Goal: Task Accomplishment & Management: Complete application form

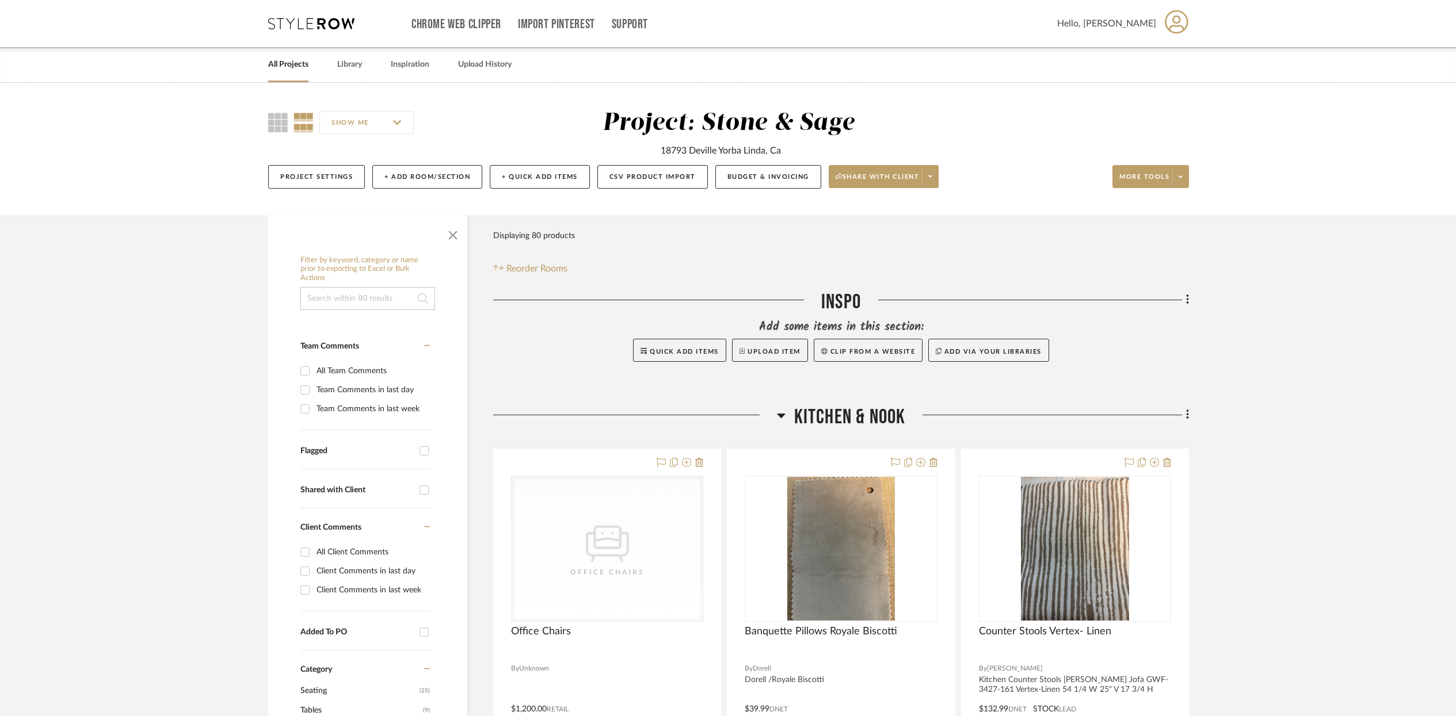
click at [299, 67] on link "All Projects" at bounding box center [288, 65] width 40 height 16
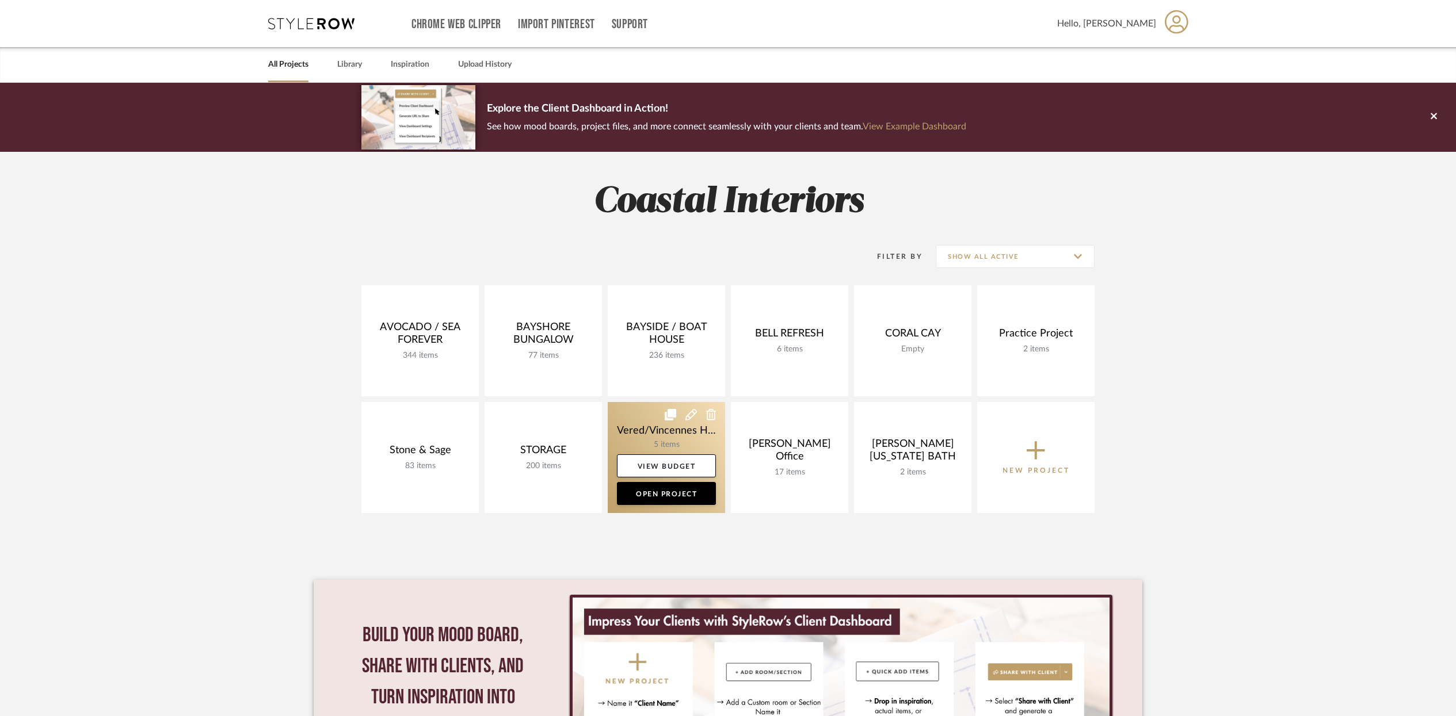
click at [677, 428] on link at bounding box center [666, 457] width 117 height 111
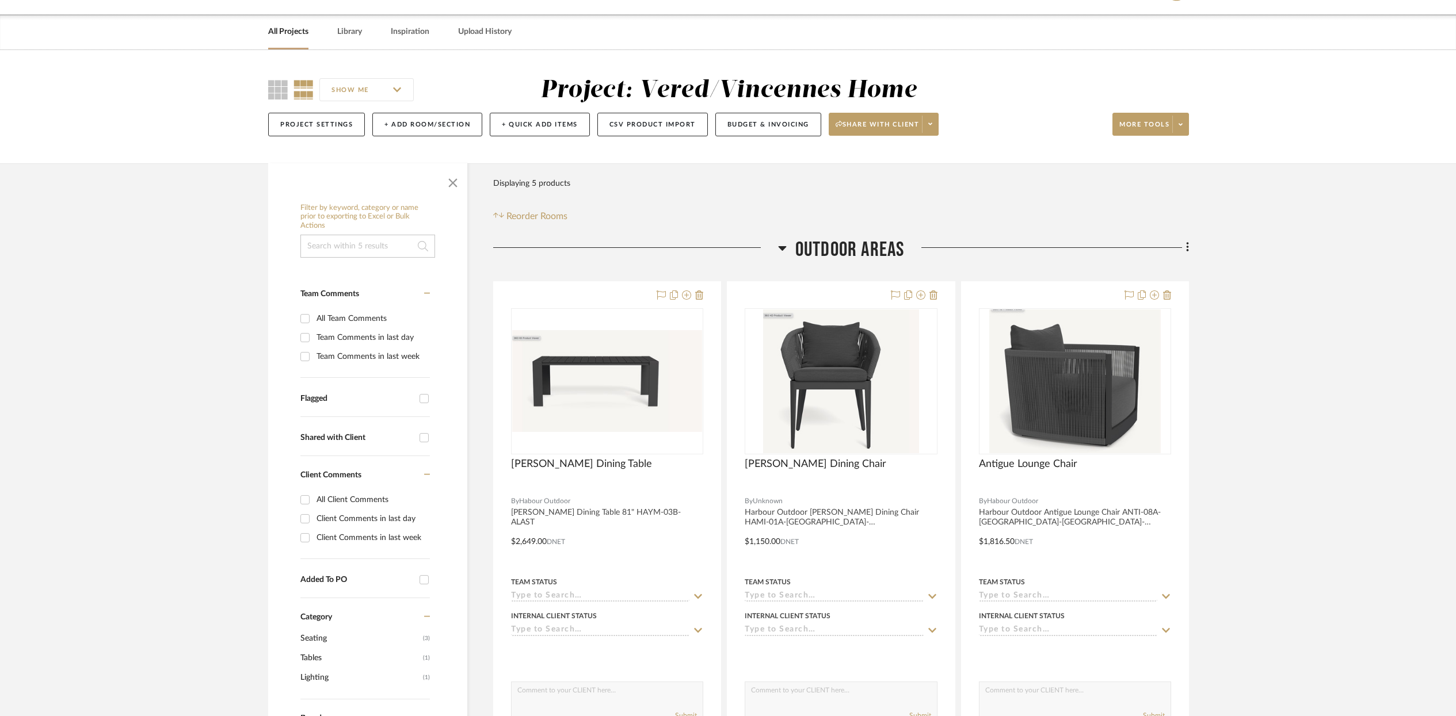
scroll to position [15, 0]
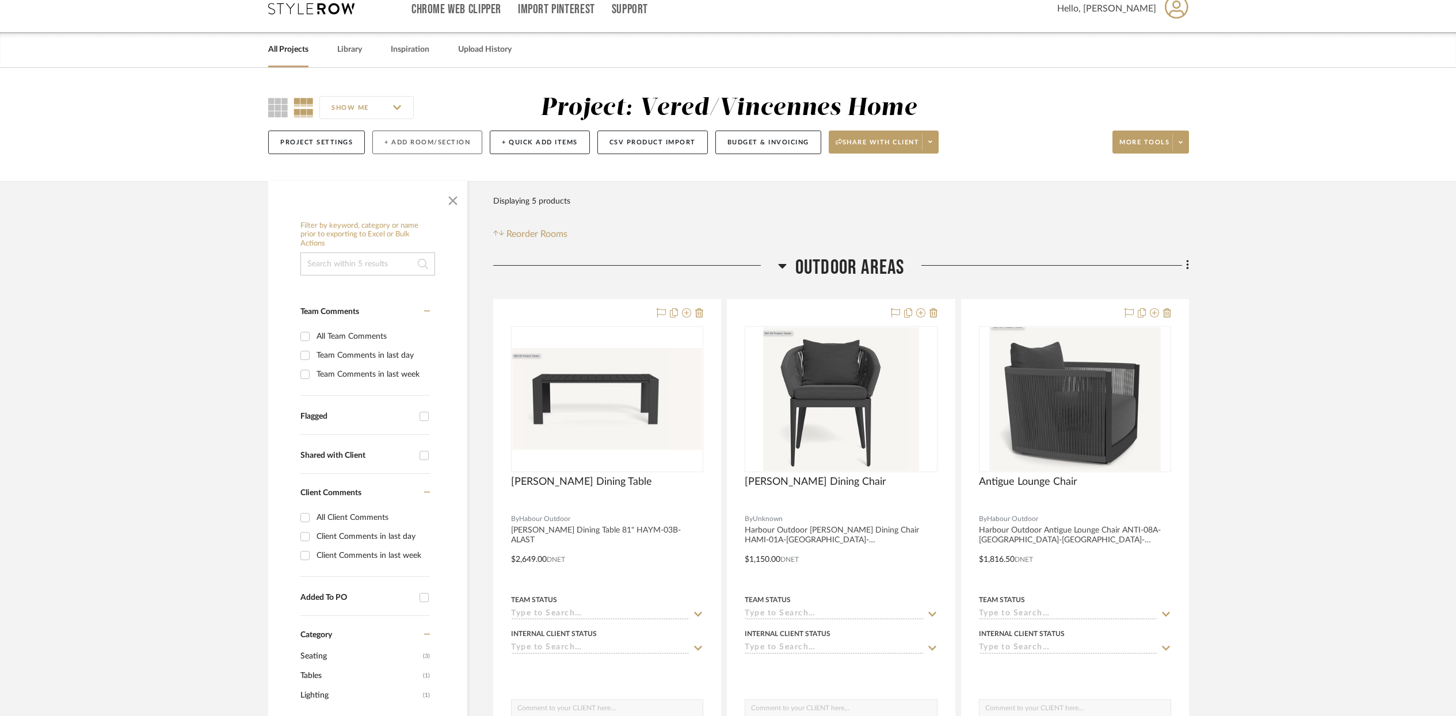
click at [399, 143] on button "+ Add Room/Section" at bounding box center [427, 143] width 110 height 24
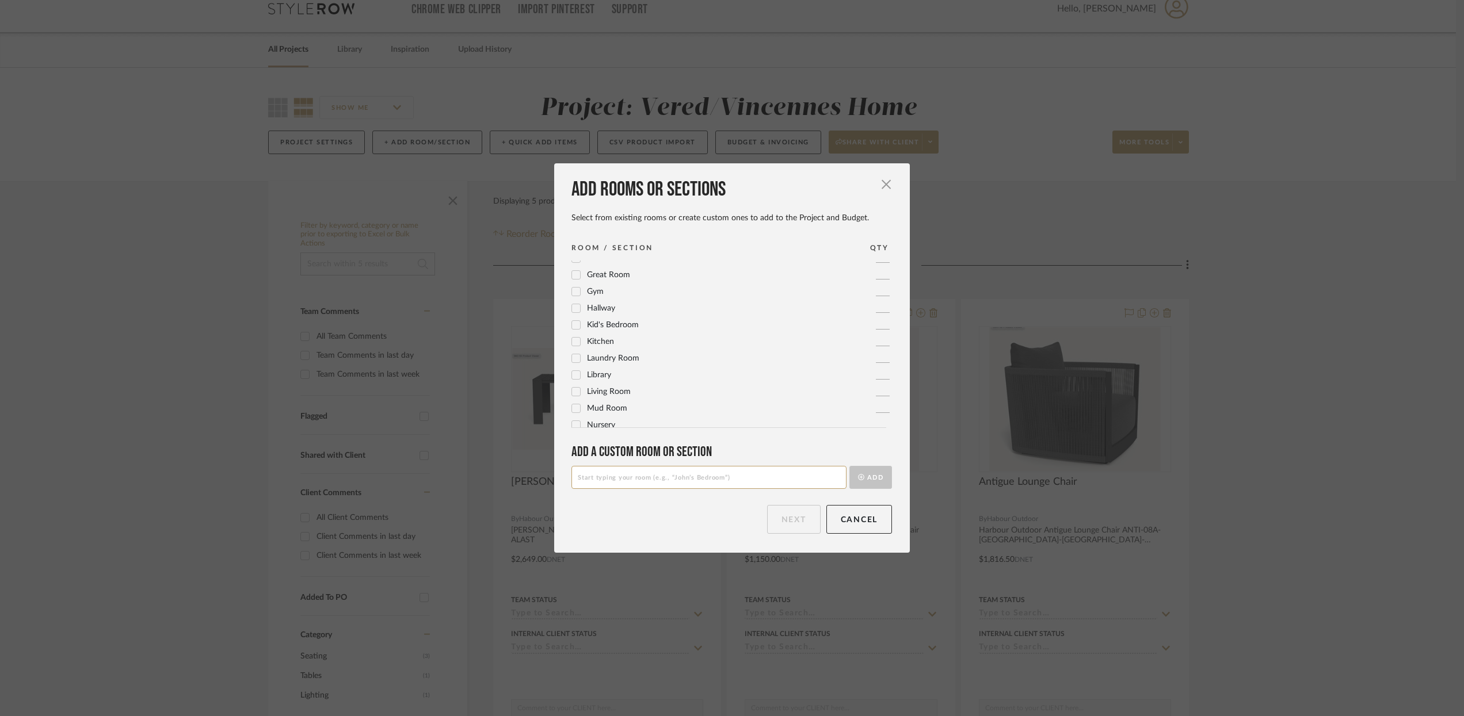
scroll to position [229, 0]
click at [572, 320] on icon at bounding box center [576, 322] width 8 height 8
click at [785, 524] on button "Next" at bounding box center [794, 519] width 54 height 29
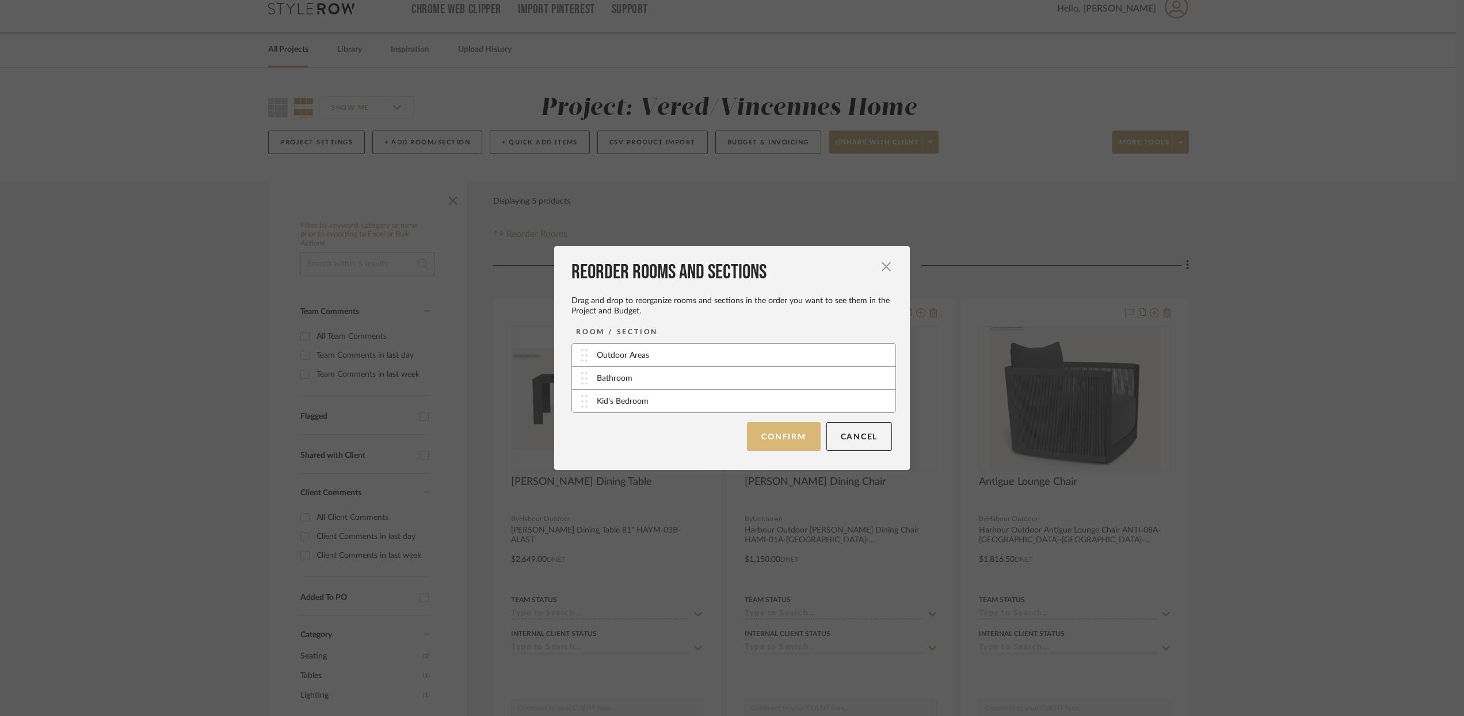
click at [792, 441] on button "Confirm" at bounding box center [783, 436] width 73 height 29
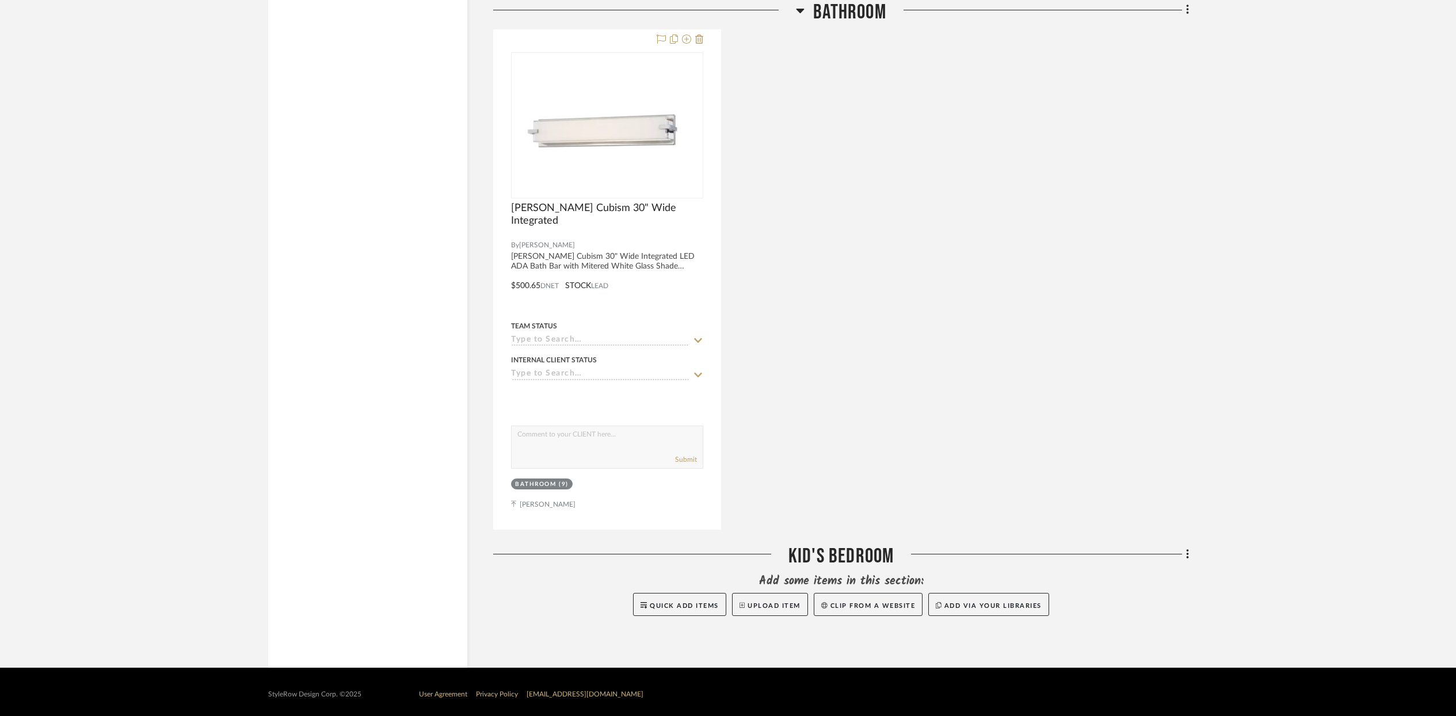
scroll to position [1365, 0]
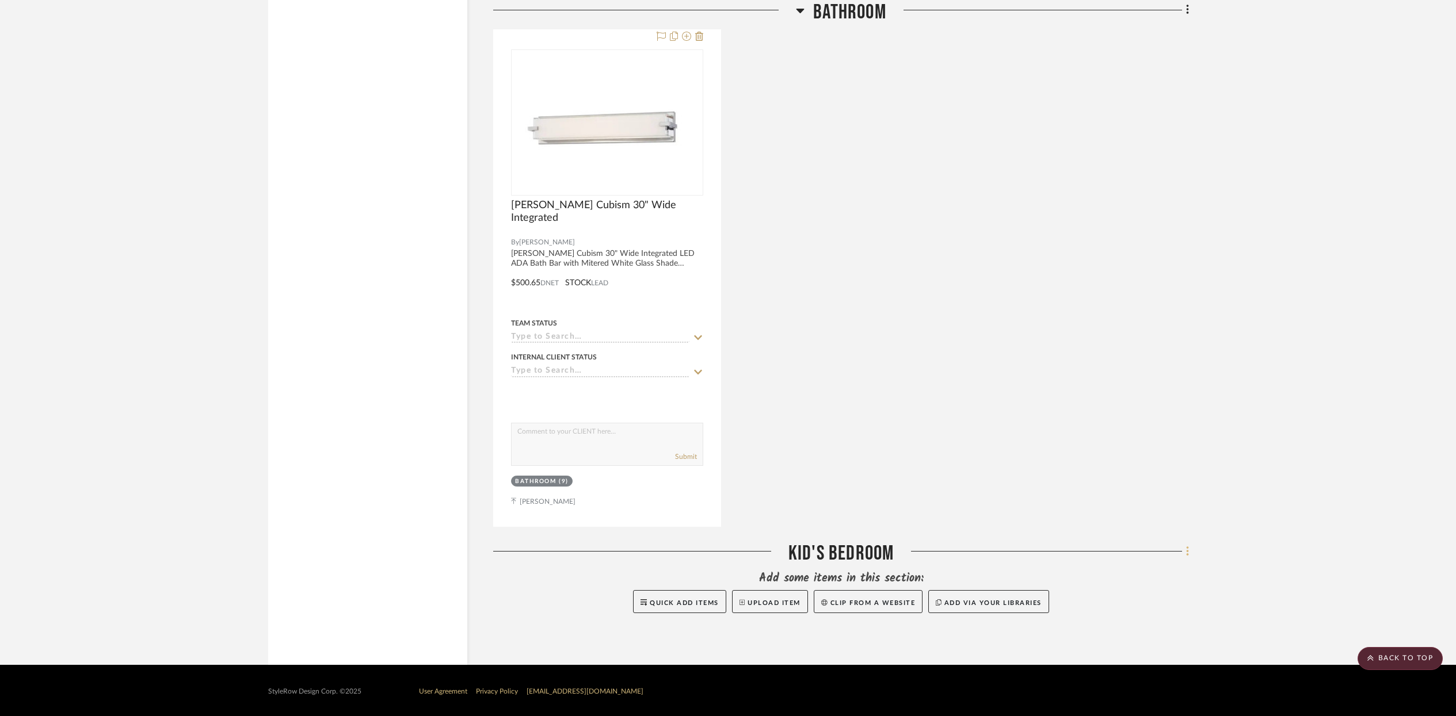
click at [1186, 550] on icon at bounding box center [1187, 551] width 3 height 13
click at [1121, 330] on span "Add New Item" at bounding box center [1128, 325] width 51 height 10
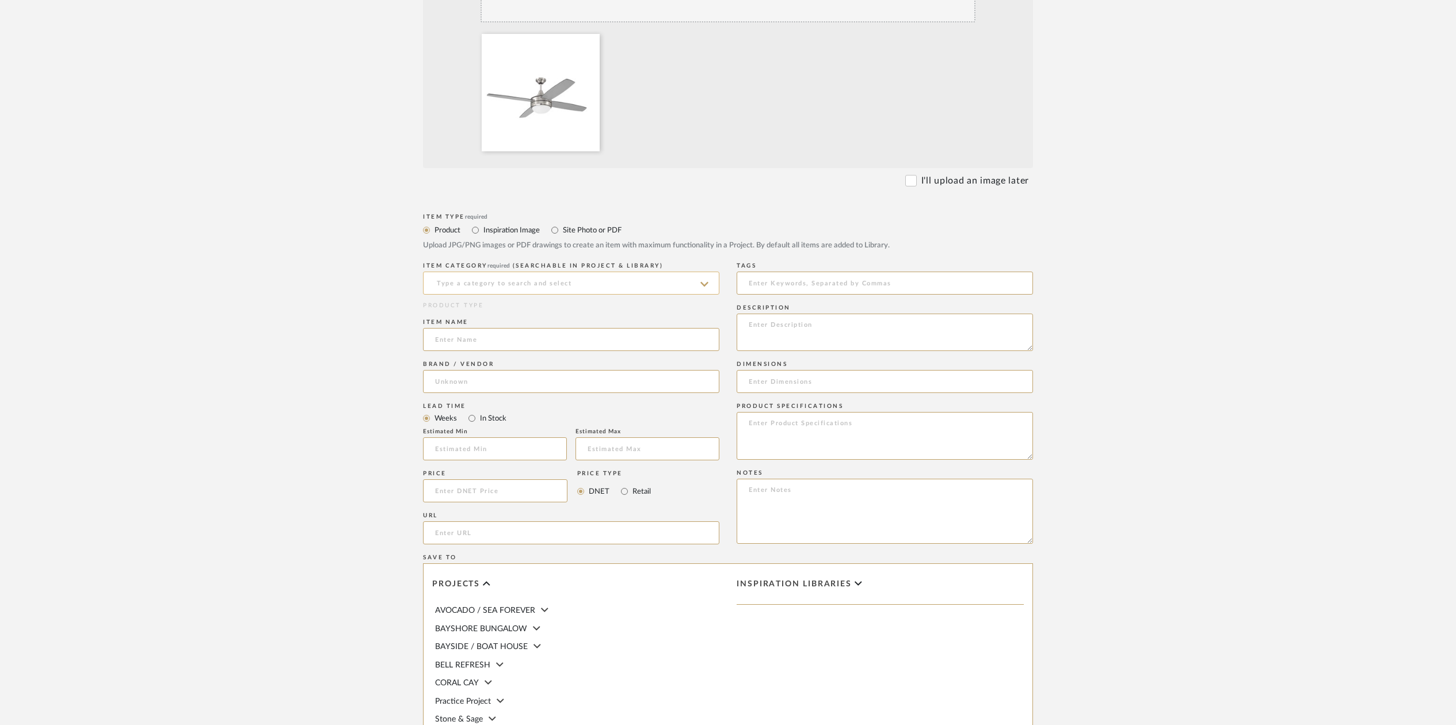
scroll to position [353, 0]
click at [457, 279] on input at bounding box center [571, 284] width 296 height 23
click at [451, 289] on input at bounding box center [571, 289] width 296 height 23
type input "Ceiling Fans"
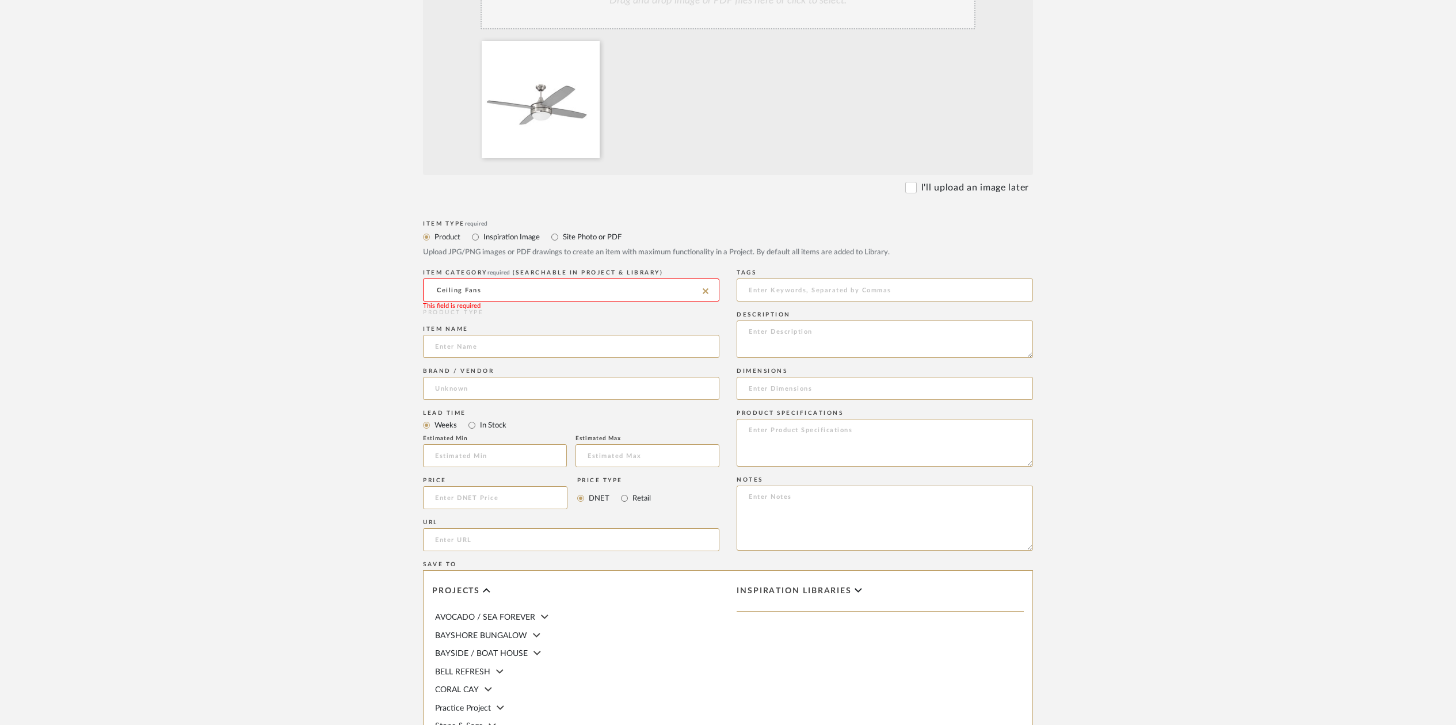
click at [513, 311] on div "PRODUCT TYPE" at bounding box center [571, 312] width 296 height 9
click at [676, 289] on input at bounding box center [571, 289] width 296 height 23
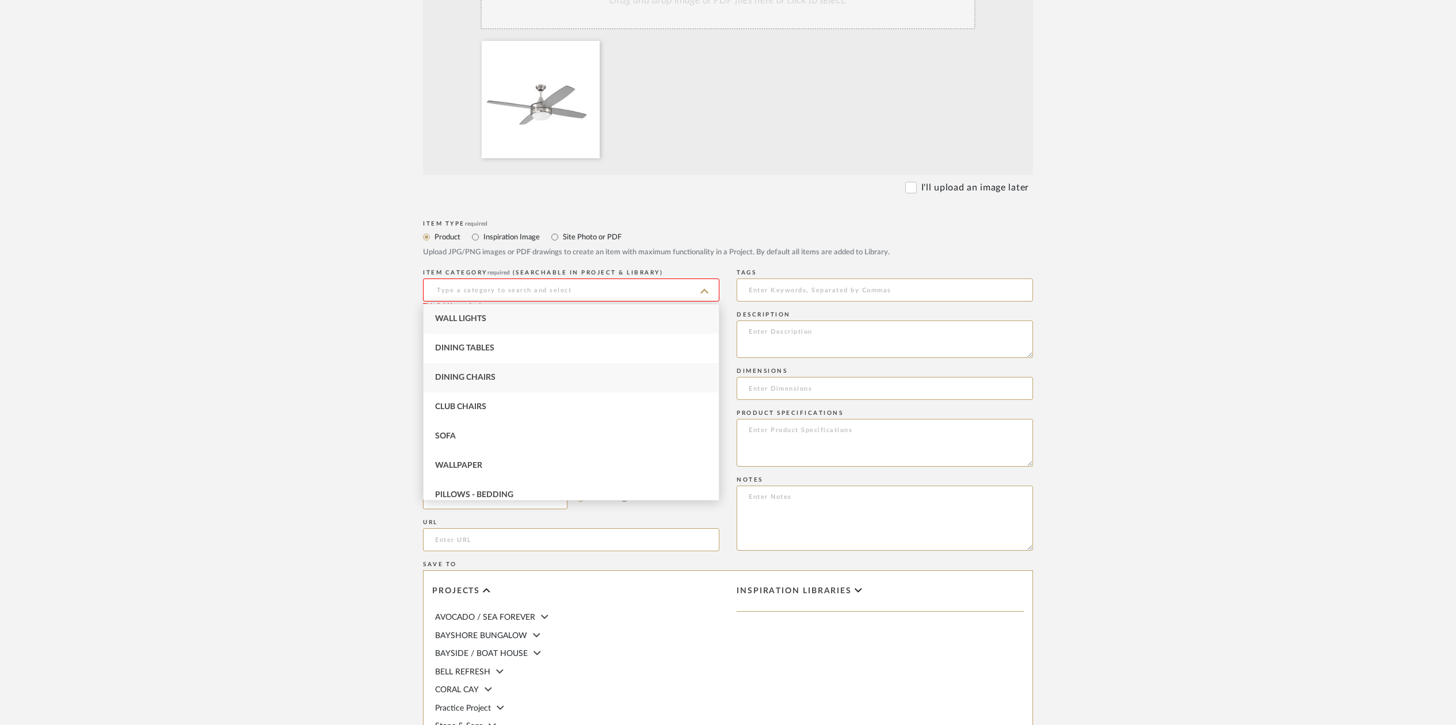
scroll to position [10, 0]
click at [453, 287] on input at bounding box center [571, 289] width 296 height 23
type input "C"
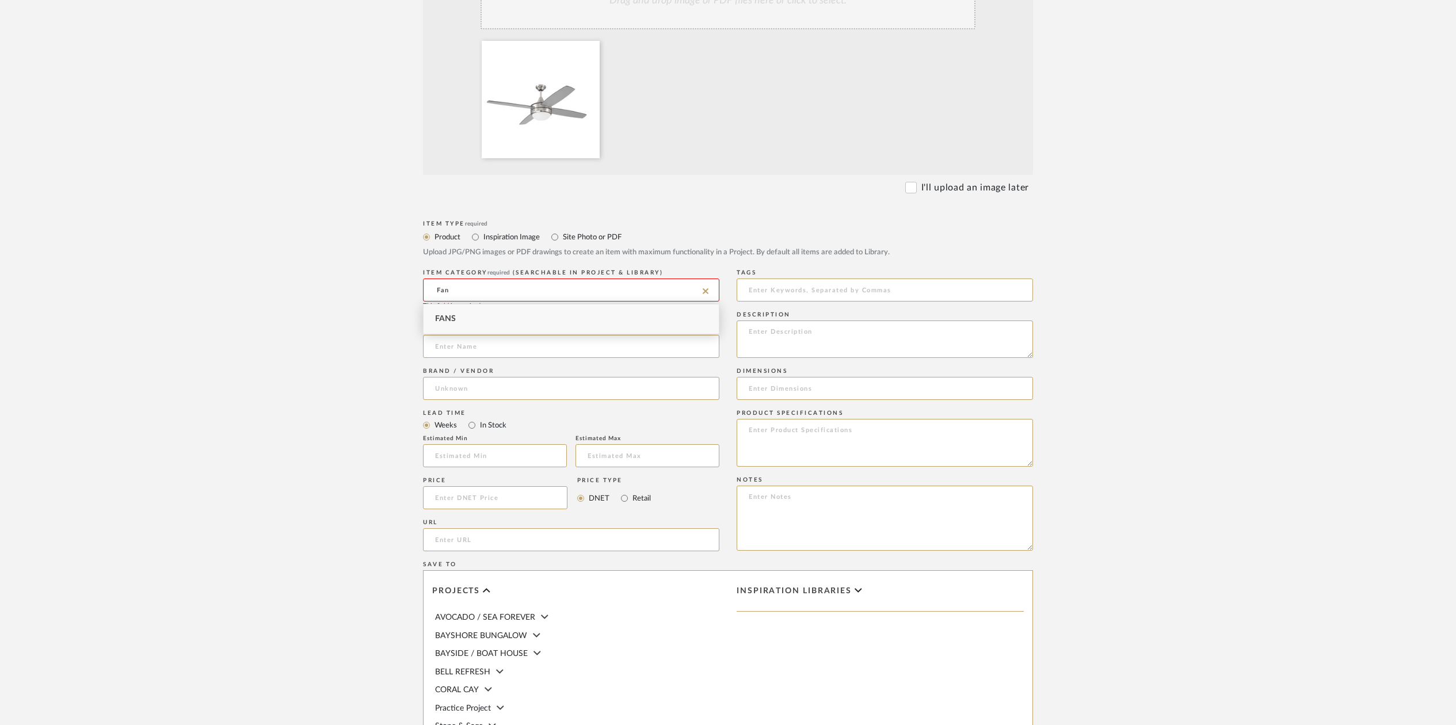
click at [445, 318] on span "Fans" at bounding box center [445, 319] width 21 height 8
type input "Fans"
click at [458, 348] on input at bounding box center [571, 346] width 296 height 23
drag, startPoint x: 534, startPoint y: 349, endPoint x: 539, endPoint y: 352, distance: 5.9
click at [535, 350] on input "Craftmade Phaze 11 4 Blad LED" at bounding box center [571, 346] width 296 height 23
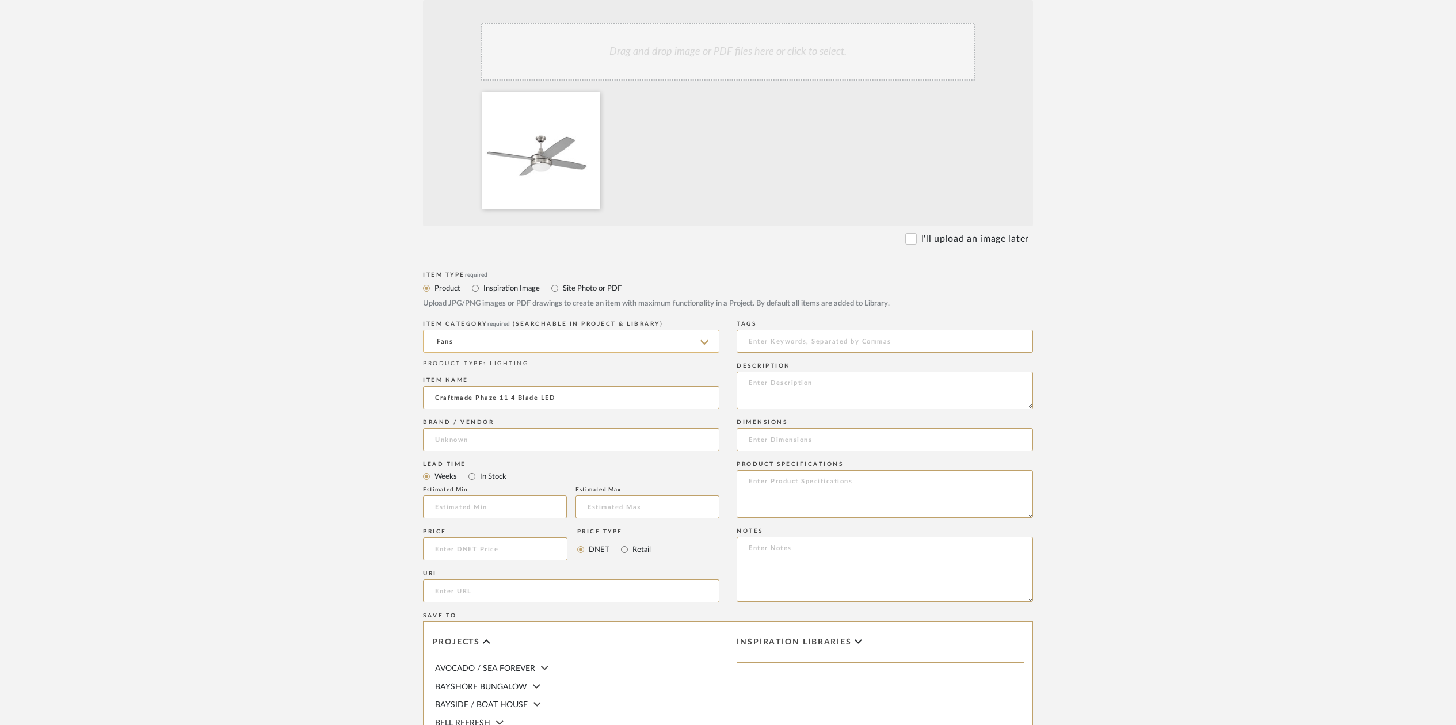
scroll to position [293, 0]
click at [583, 400] on input "Craftmade Phaze 11 4 Blade LED" at bounding box center [571, 401] width 296 height 23
type input "Craftmade Phaze 11 4 Blade LED Ceiling Fan"
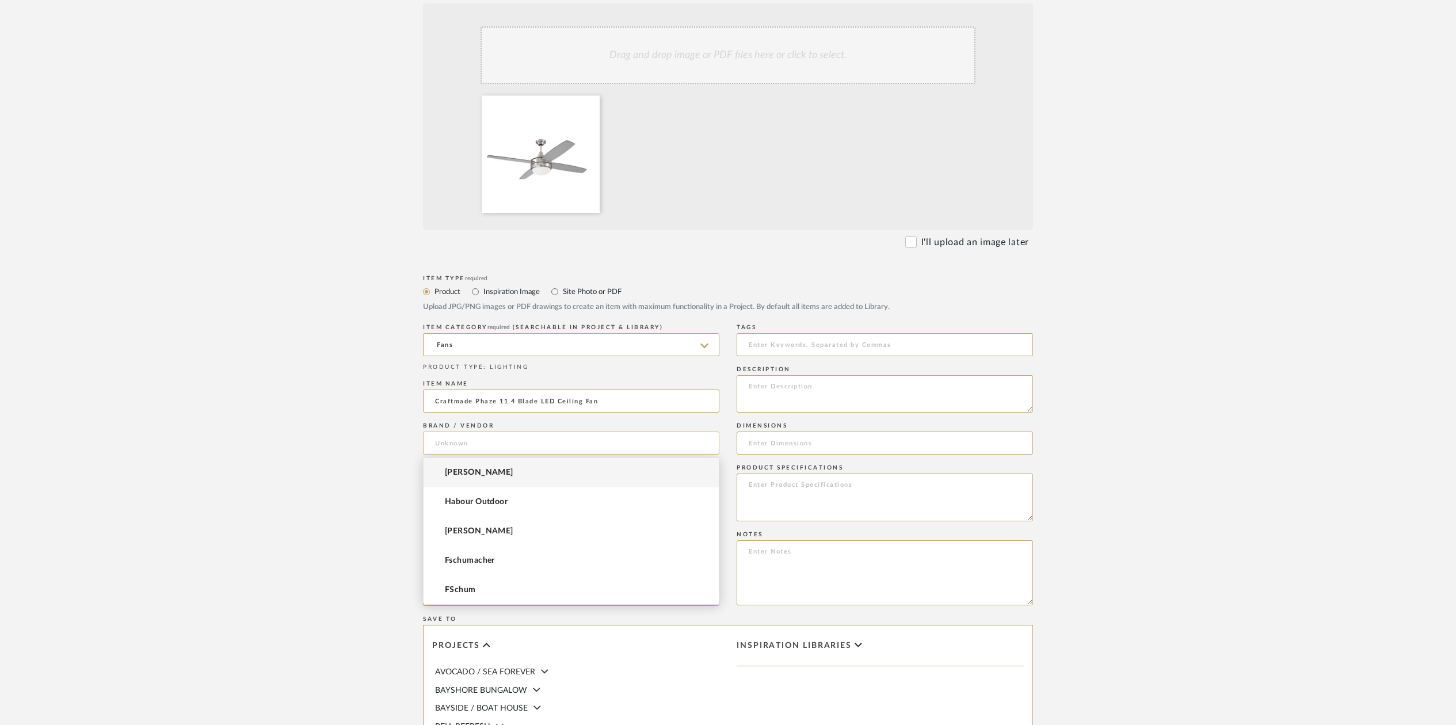
click at [470, 444] on input at bounding box center [571, 443] width 296 height 23
click at [471, 506] on span "Craftmade International" at bounding box center [490, 502] width 90 height 10
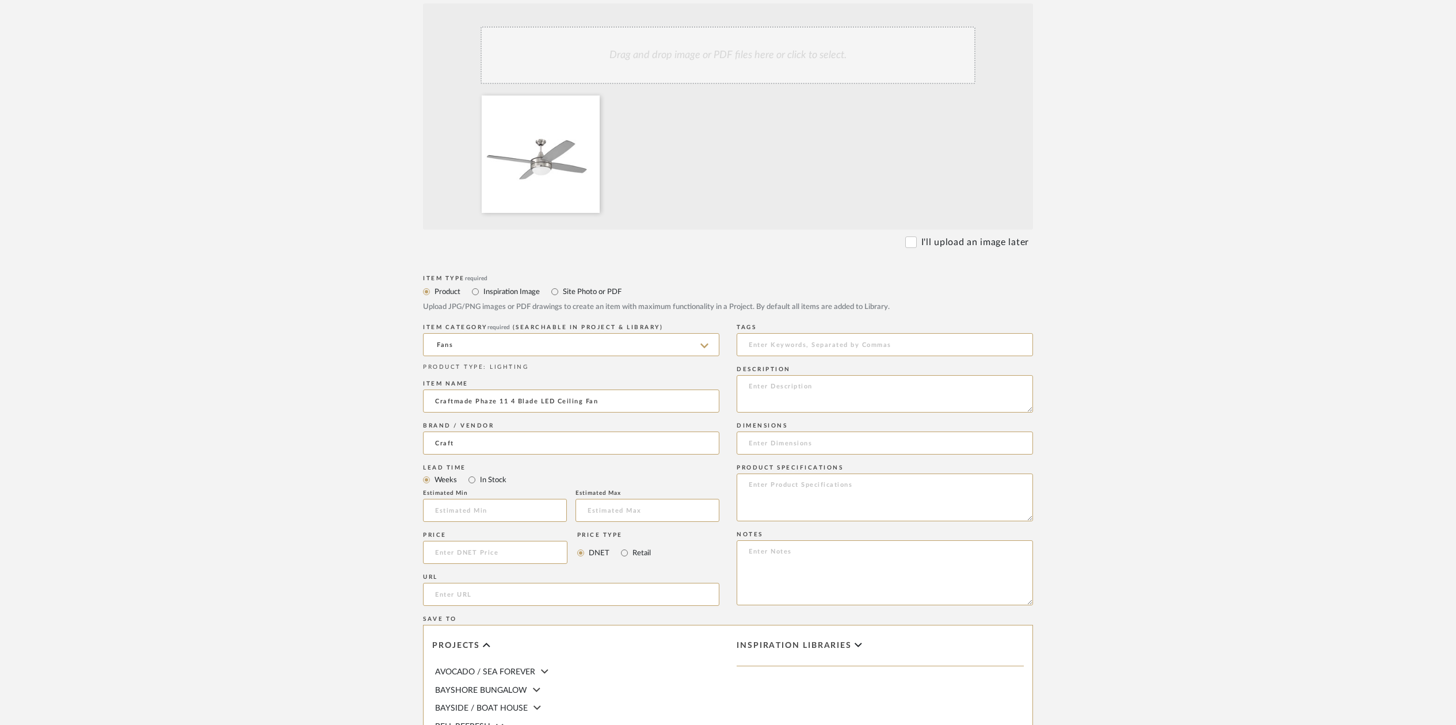
type input "Craftmade International"
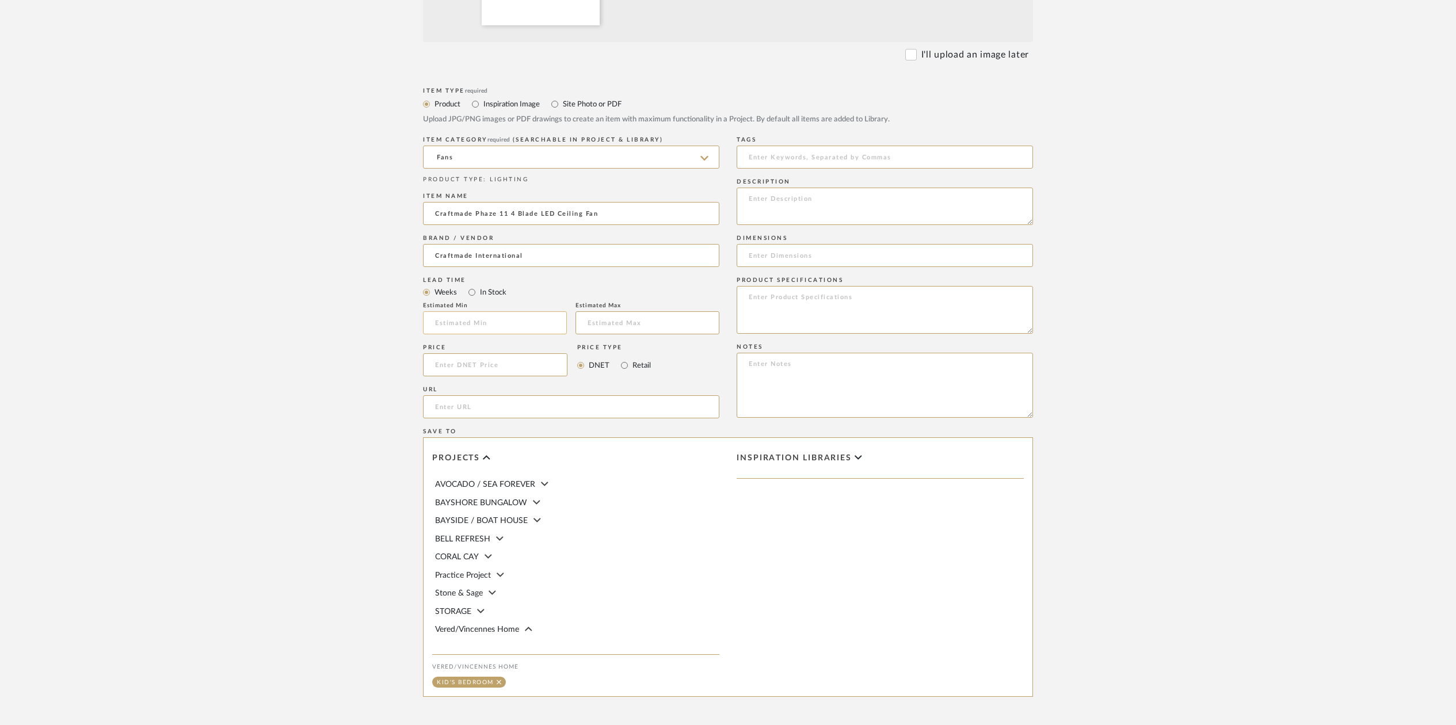
scroll to position [487, 0]
click at [469, 287] on input "In Stock" at bounding box center [472, 285] width 14 height 14
radio input "true"
click at [453, 360] on input at bounding box center [495, 357] width 144 height 23
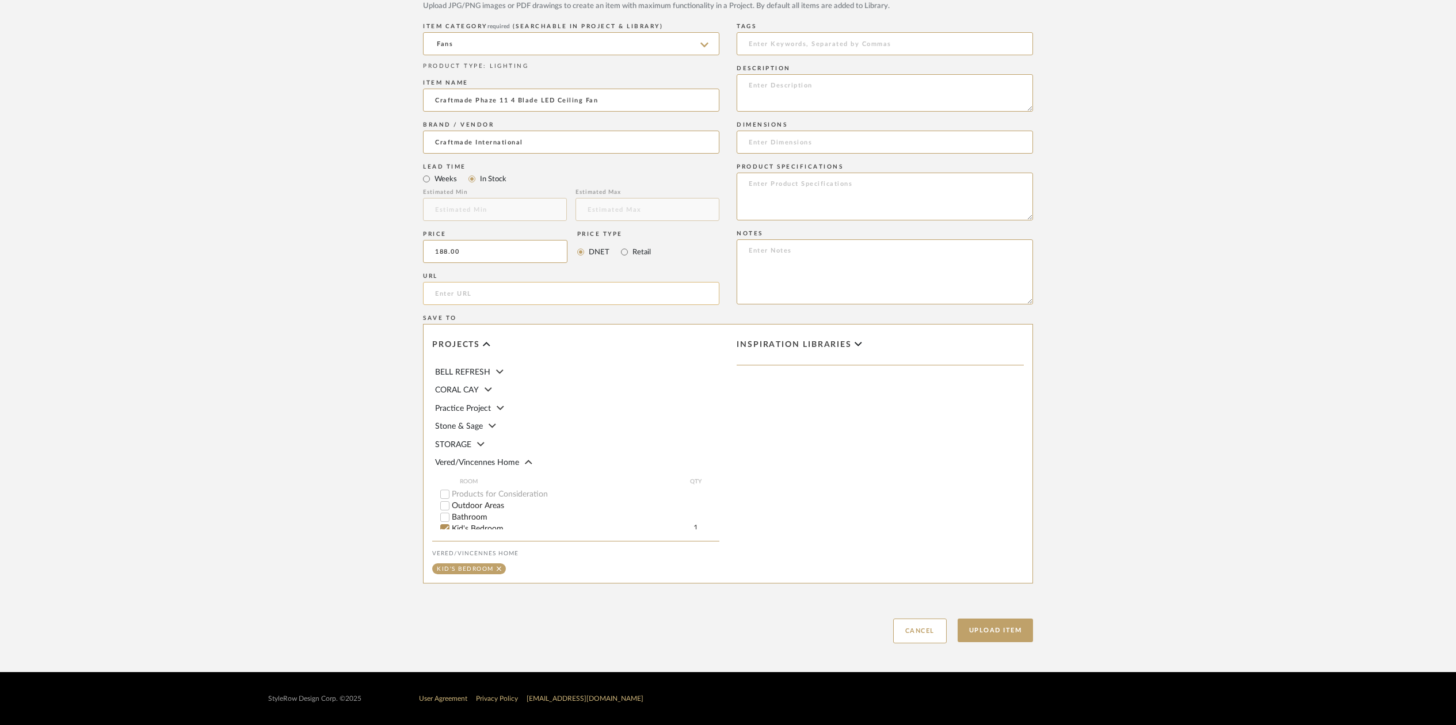
scroll to position [85, 0]
type input "$188.00"
type input "2"
click at [760, 86] on textarea at bounding box center [885, 92] width 296 height 37
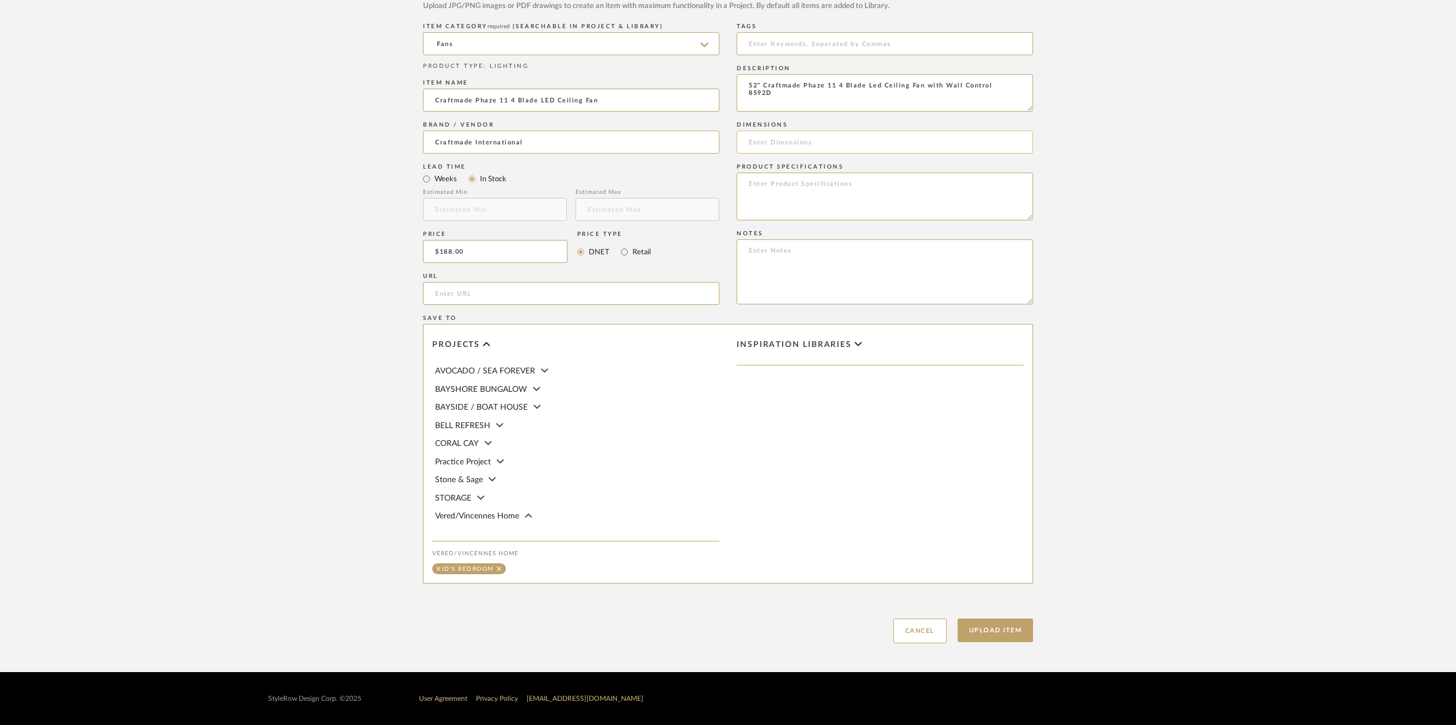
type textarea "52" Craftmade Phaze 11 4 Blade Led Ceiling Fan with Wall Control 8592D"
click at [758, 141] on input at bounding box center [885, 142] width 296 height 23
type input "52""
click at [995, 635] on button "Upload Item" at bounding box center [995, 631] width 76 height 24
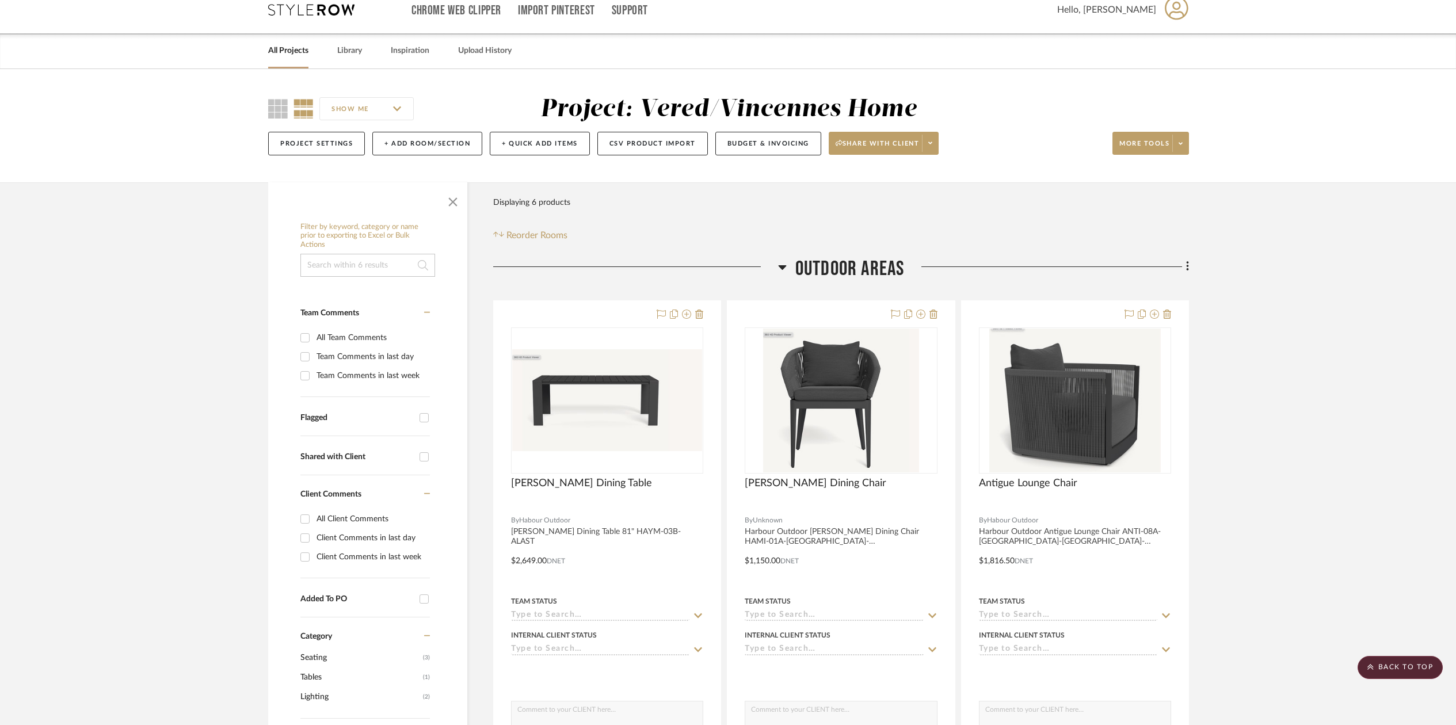
scroll to position [13, 0]
click at [396, 140] on button "+ Add Room/Section" at bounding box center [427, 144] width 110 height 24
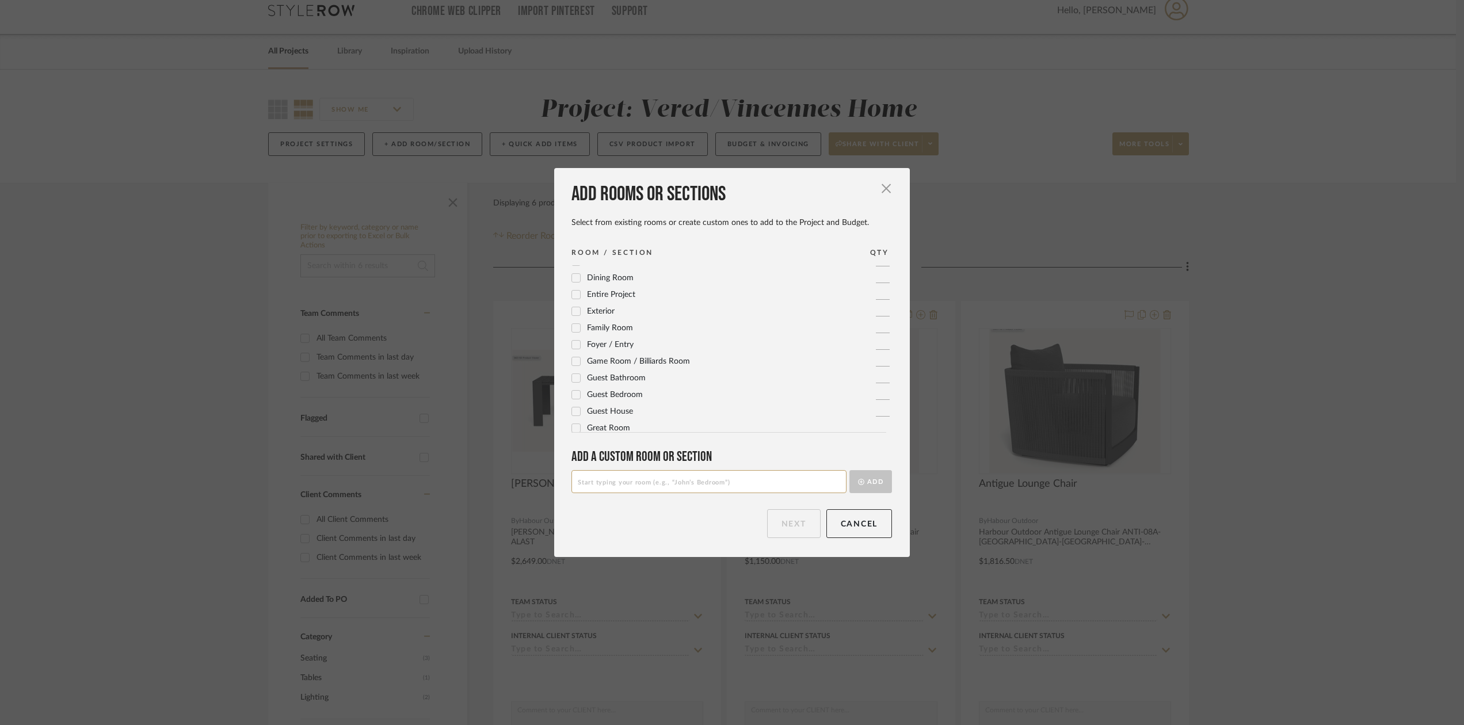
scroll to position [0, 0]
click at [600, 480] on input at bounding box center [708, 481] width 275 height 23
type input "All Over House Fans"
click at [875, 479] on button "Add" at bounding box center [870, 481] width 43 height 23
click at [793, 522] on button "Next" at bounding box center [794, 523] width 54 height 29
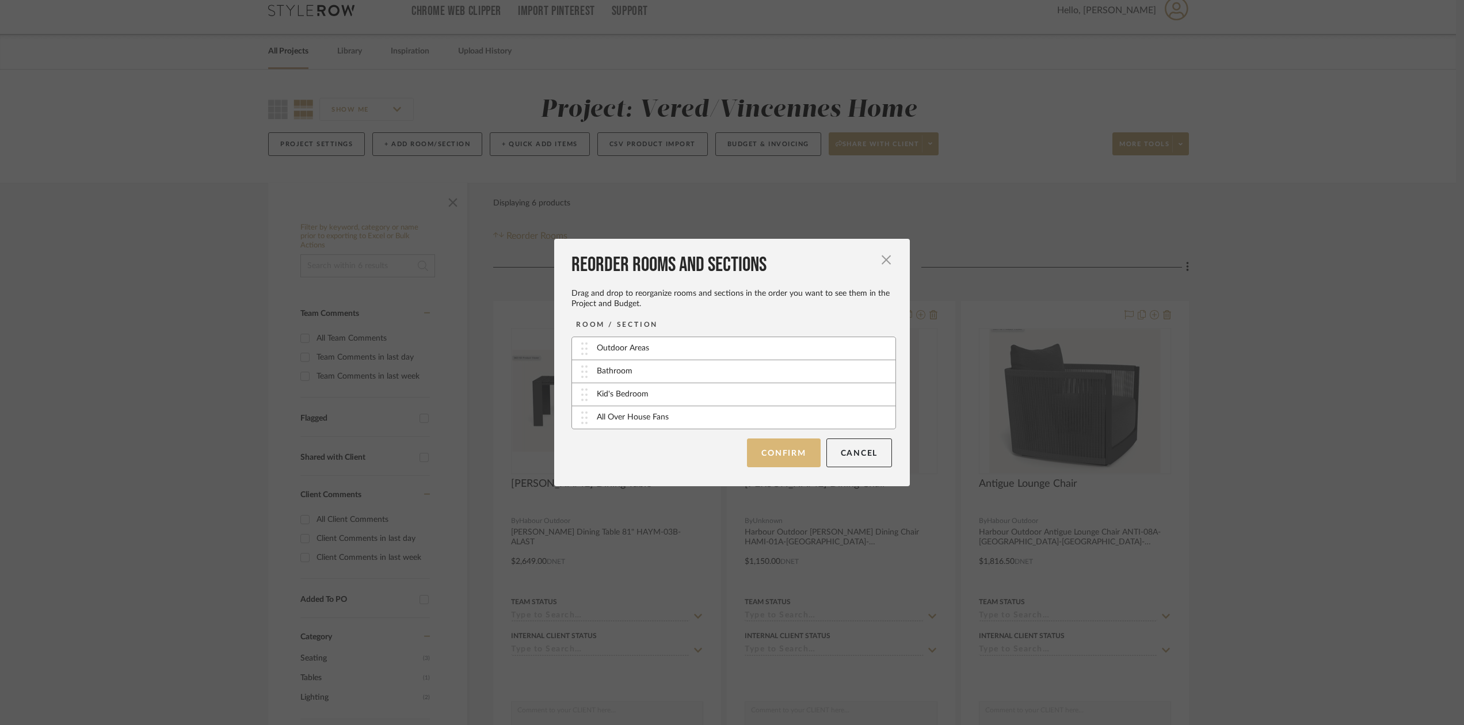
click at [805, 454] on button "Confirm" at bounding box center [783, 452] width 73 height 29
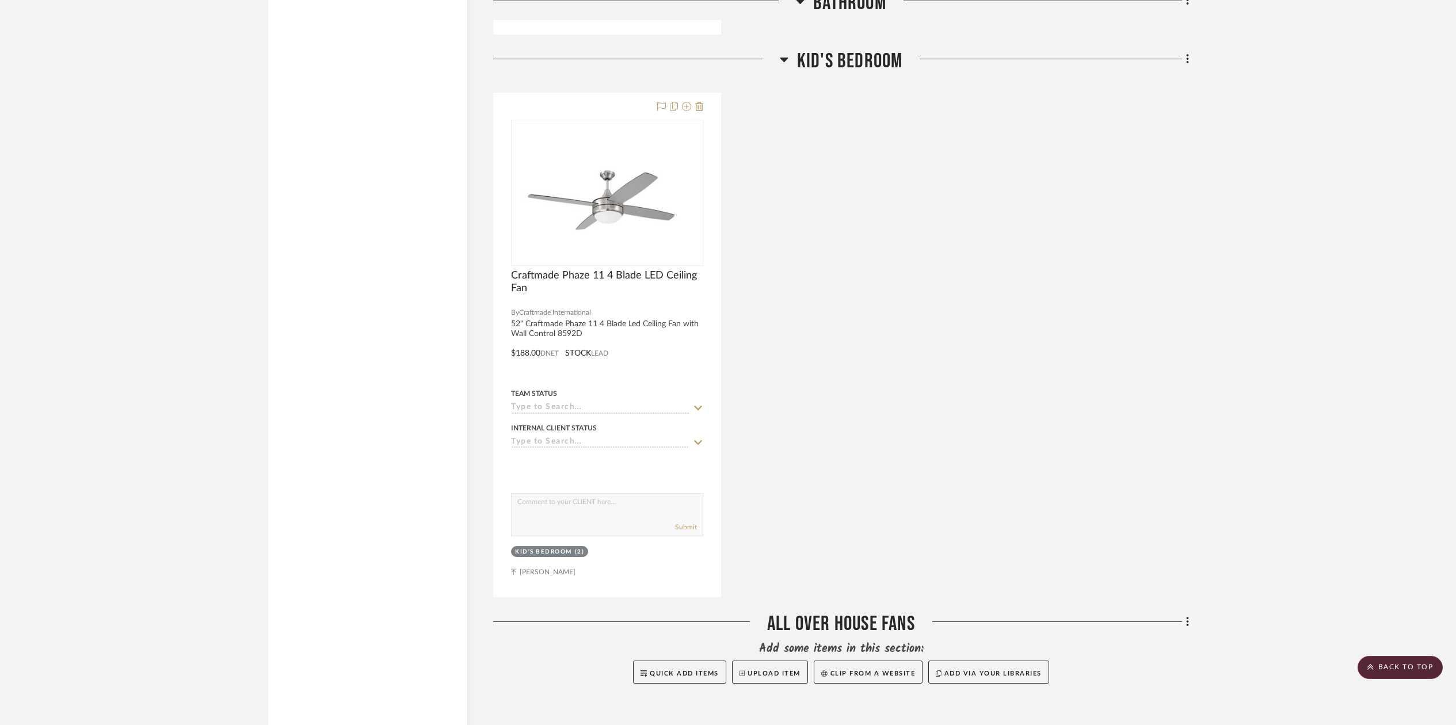
scroll to position [1918, 0]
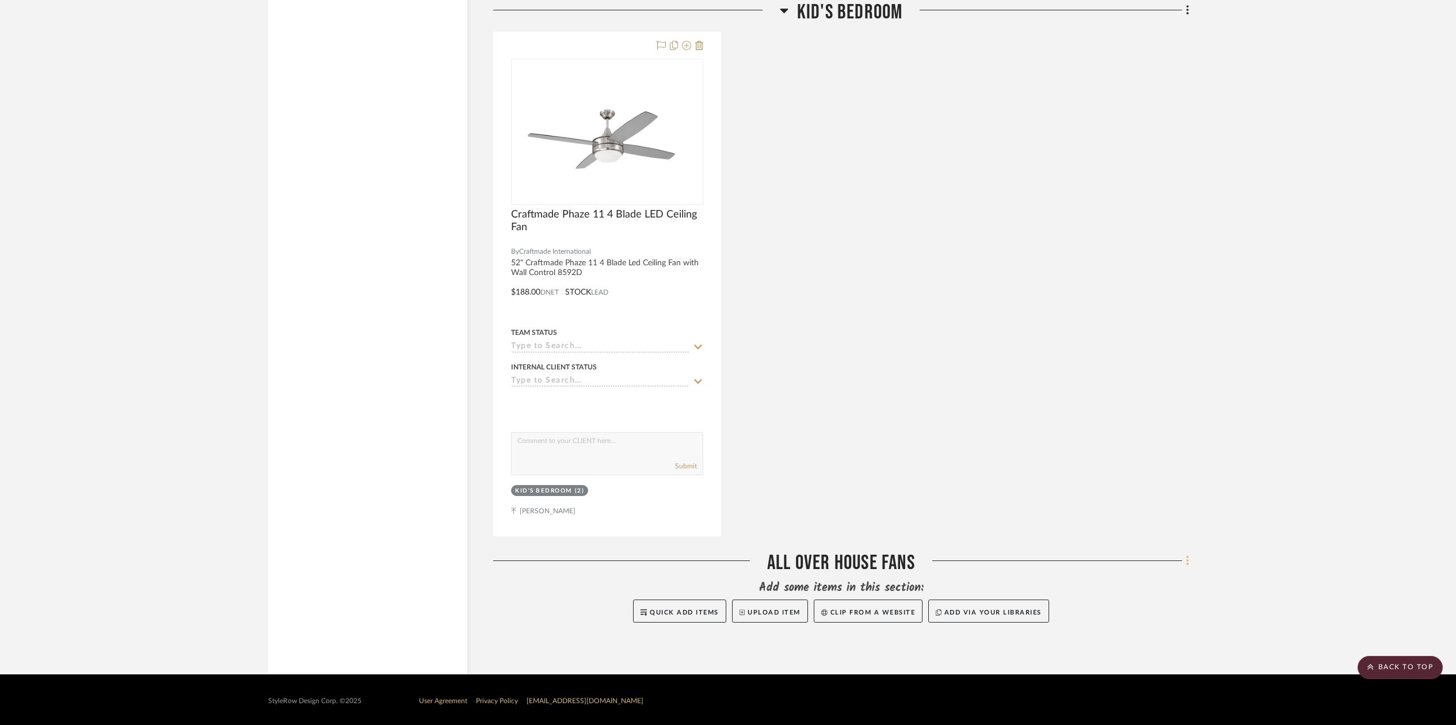
click at [1187, 559] on icon at bounding box center [1187, 561] width 2 height 10
click at [1109, 329] on span "Add New Item" at bounding box center [1128, 334] width 51 height 10
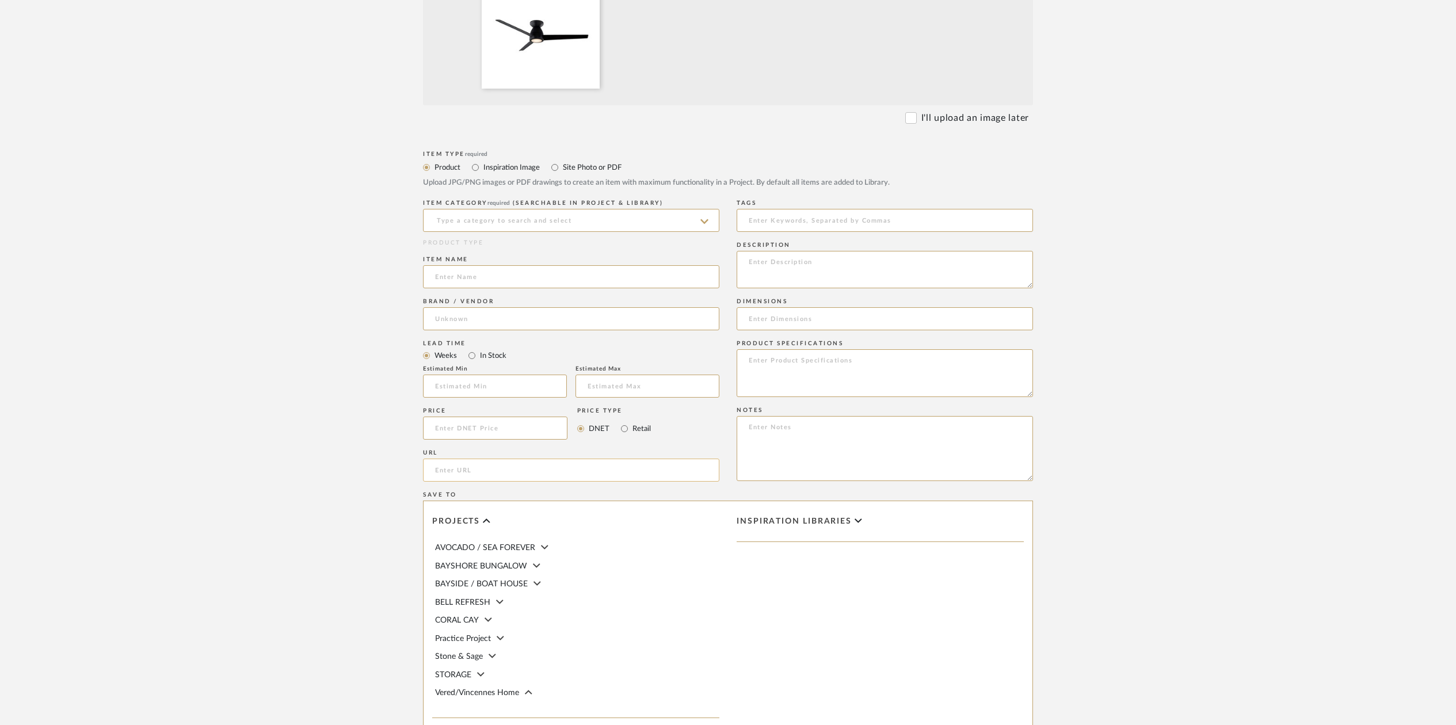
scroll to position [415, 0]
click at [448, 217] on input at bounding box center [571, 222] width 296 height 23
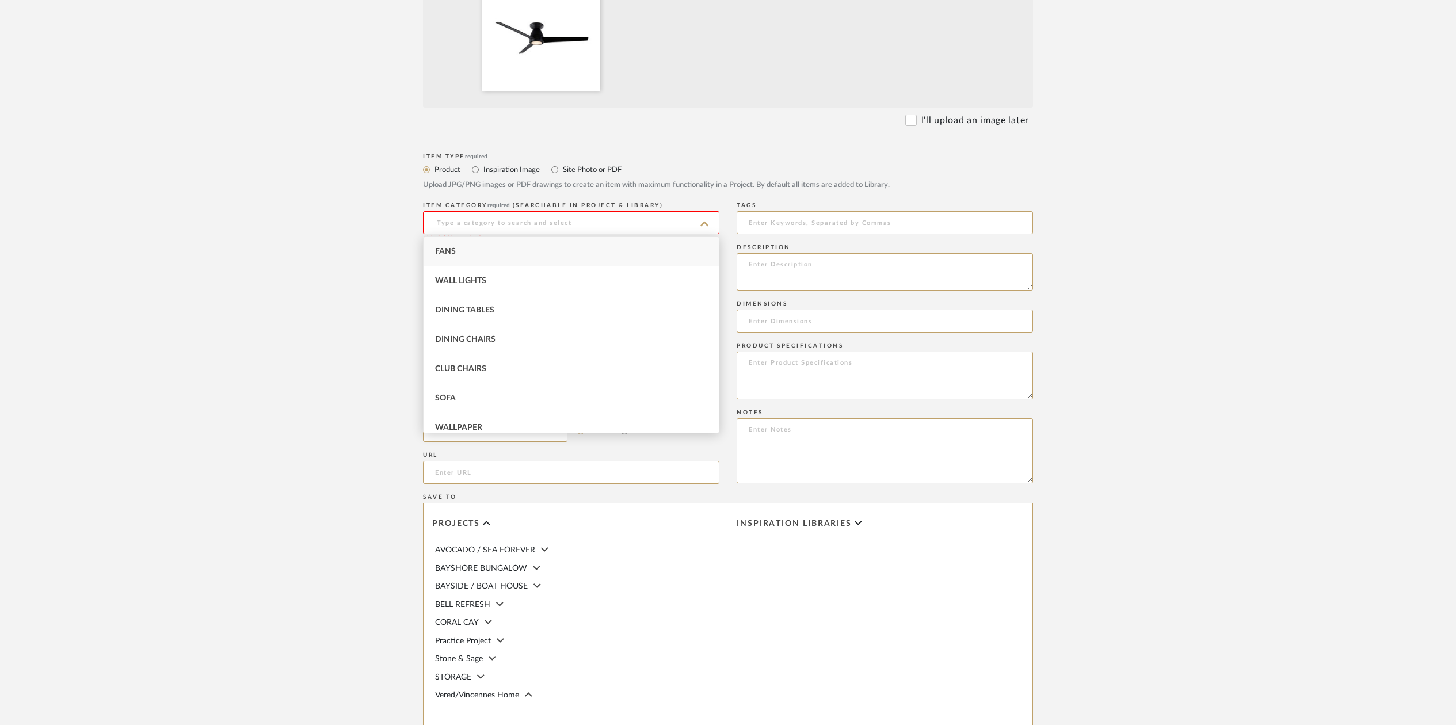
click at [449, 250] on span "Fans" at bounding box center [445, 251] width 21 height 8
type input "Fans"
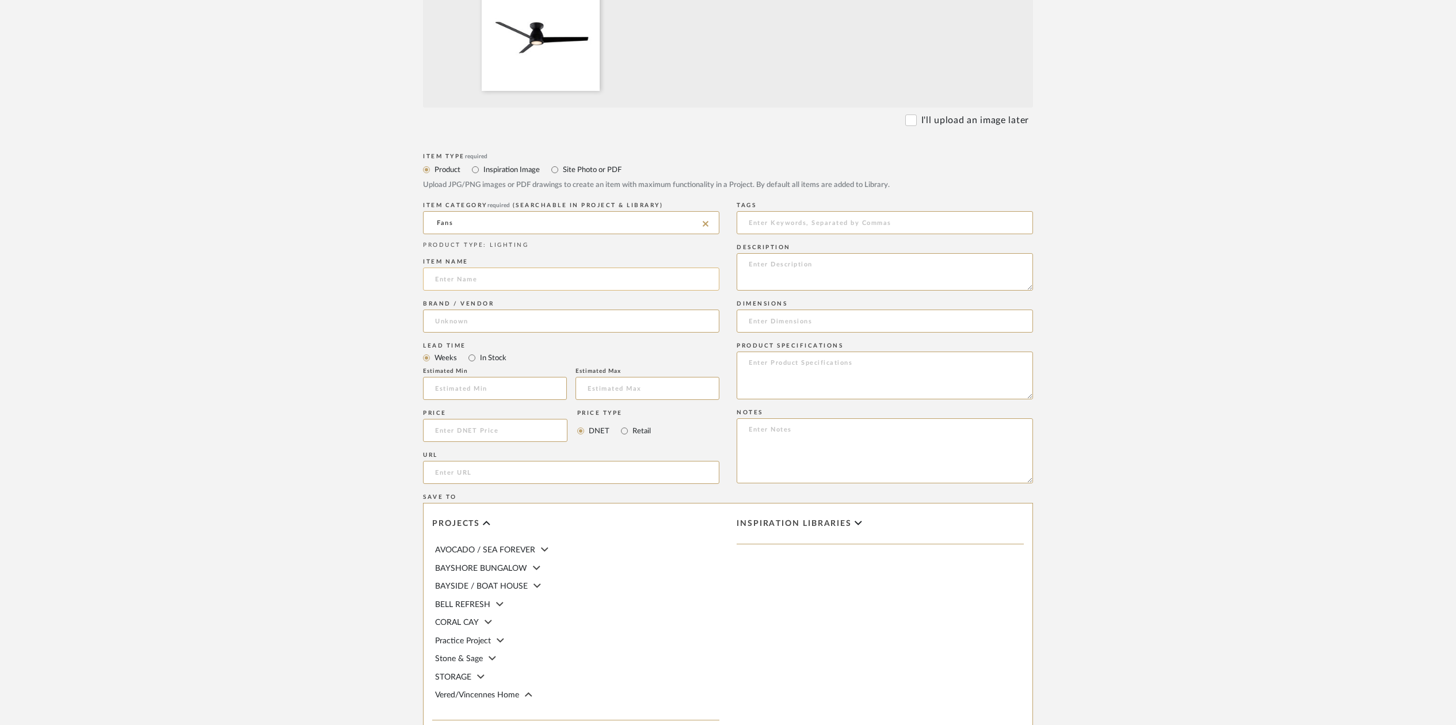
click at [442, 278] on input at bounding box center [571, 279] width 296 height 23
type input "Modern Forms Tip Top Matte Black LED Smart Ceiling Fan"
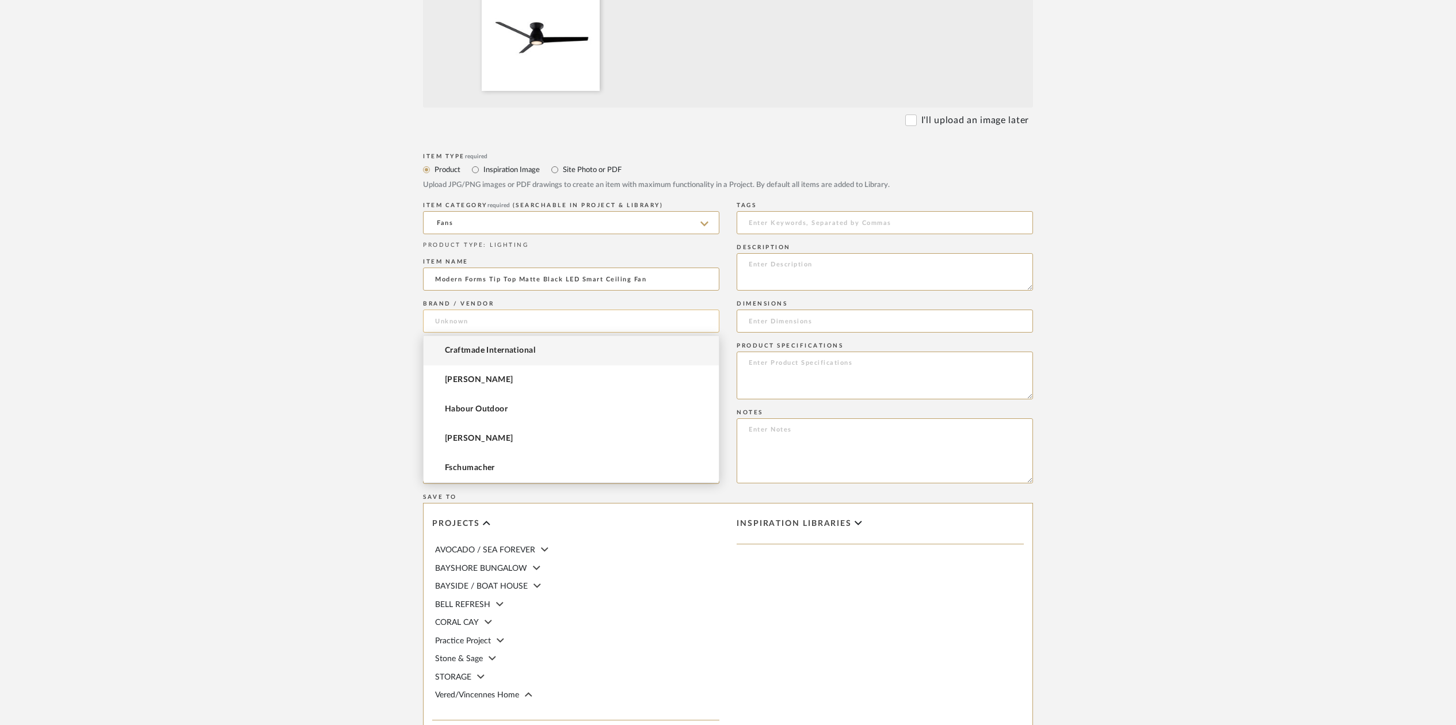
click at [470, 319] on input at bounding box center [571, 321] width 296 height 23
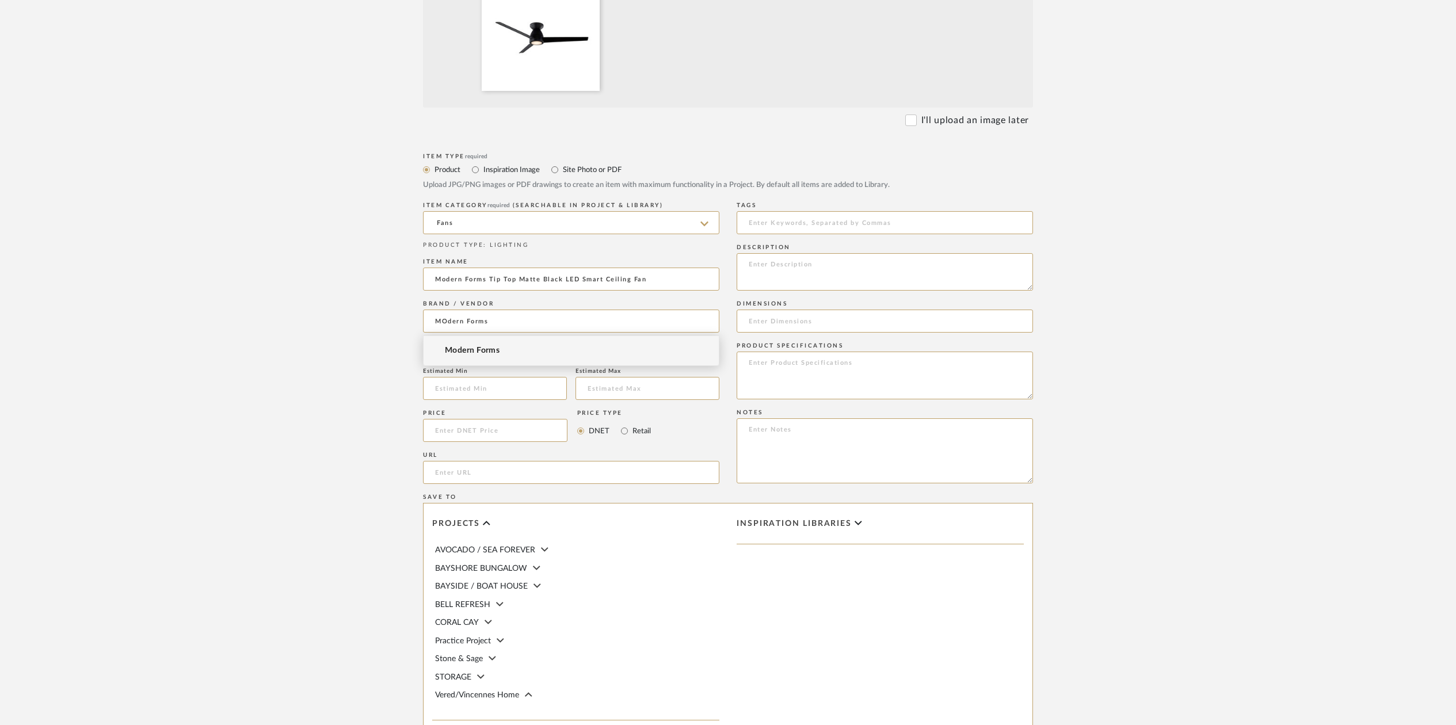
click at [468, 350] on span "Modern Forms" at bounding box center [472, 351] width 55 height 10
type input "Modern Forms"
click at [457, 432] on input at bounding box center [495, 430] width 144 height 23
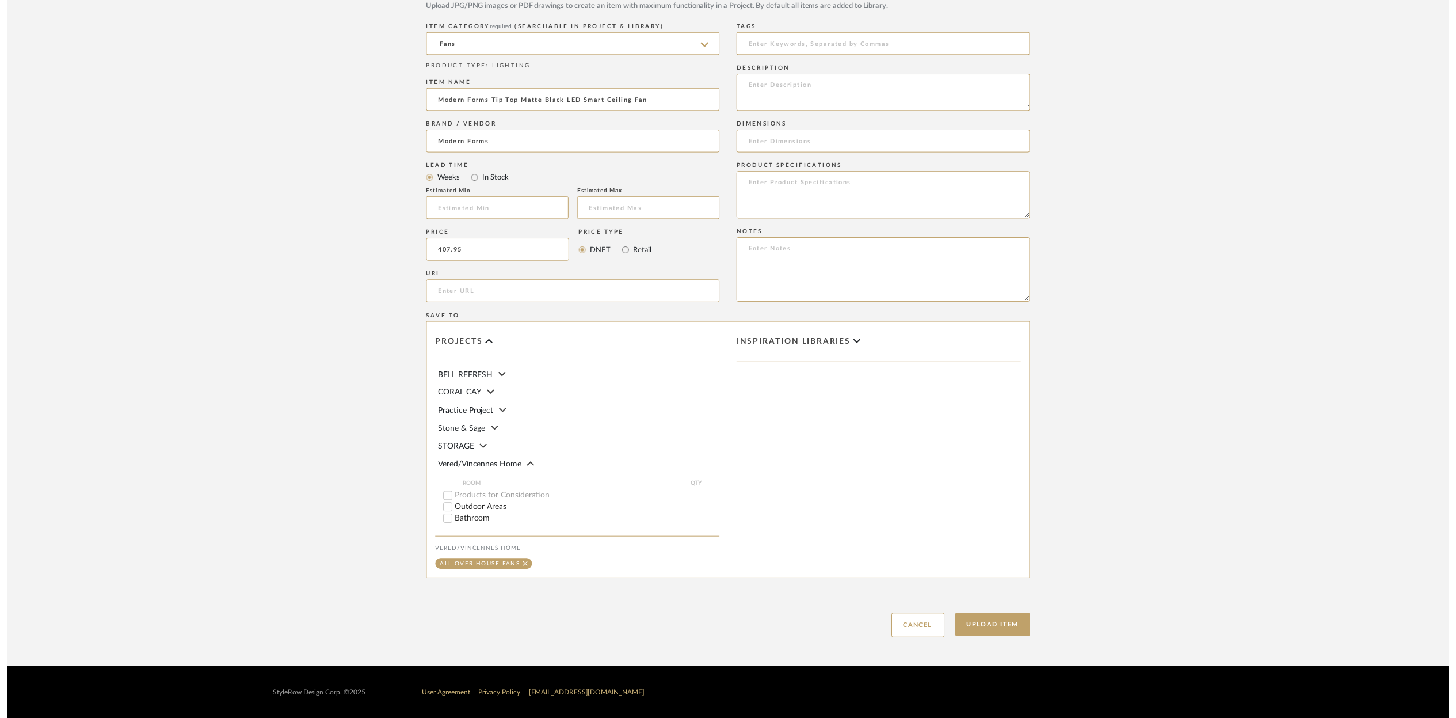
scroll to position [97, 0]
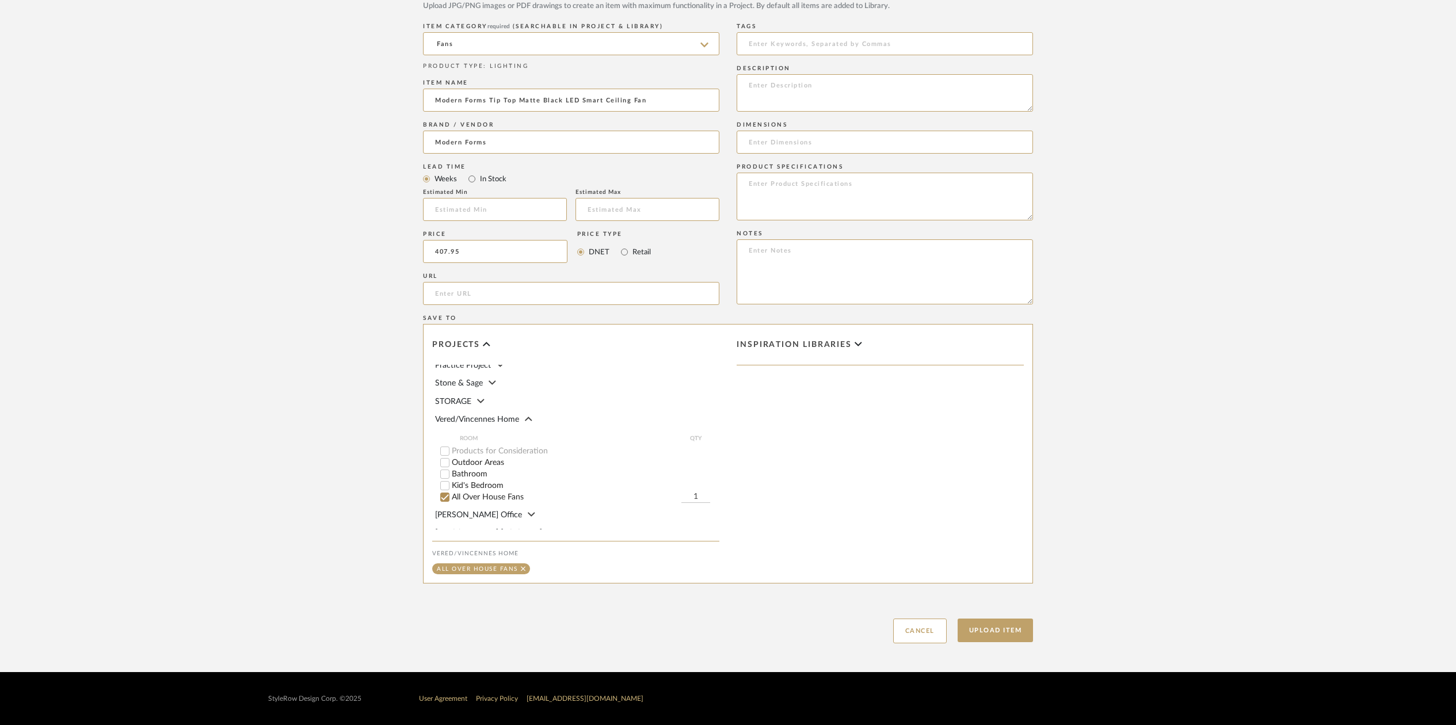
type input "$407.95"
click at [698, 491] on input "1" at bounding box center [695, 497] width 29 height 12
type input "7"
click at [758, 143] on input at bounding box center [885, 142] width 296 height 23
type input "52""
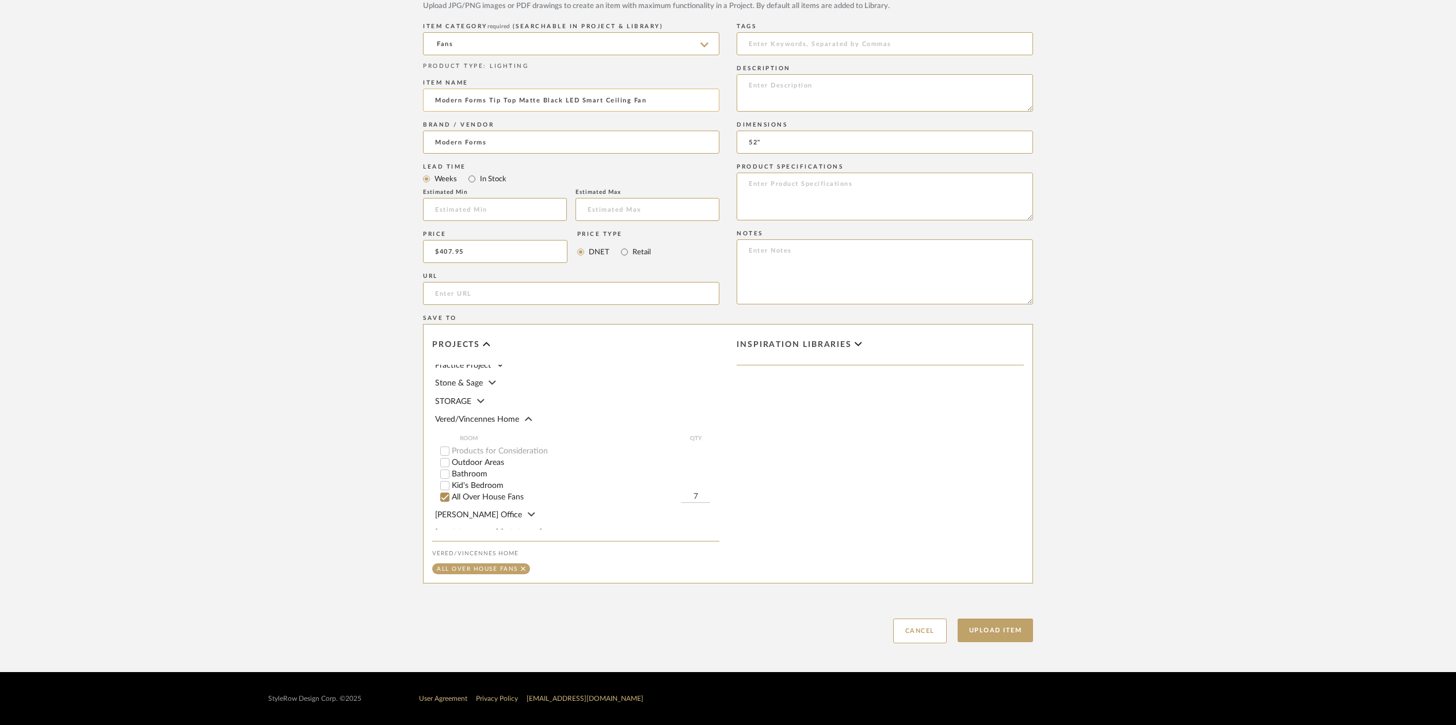
drag, startPoint x: 433, startPoint y: 98, endPoint x: 672, endPoint y: 102, distance: 238.8
click at [672, 102] on input "Modern Forms Tip Top Matte Black LED Smart Ceiling Fan" at bounding box center [571, 100] width 296 height 23
click at [780, 90] on textarea at bounding box center [885, 92] width 296 height 37
paste textarea "Modern Forms Tip Top Matte Black LED Smart Ceiling Fan"
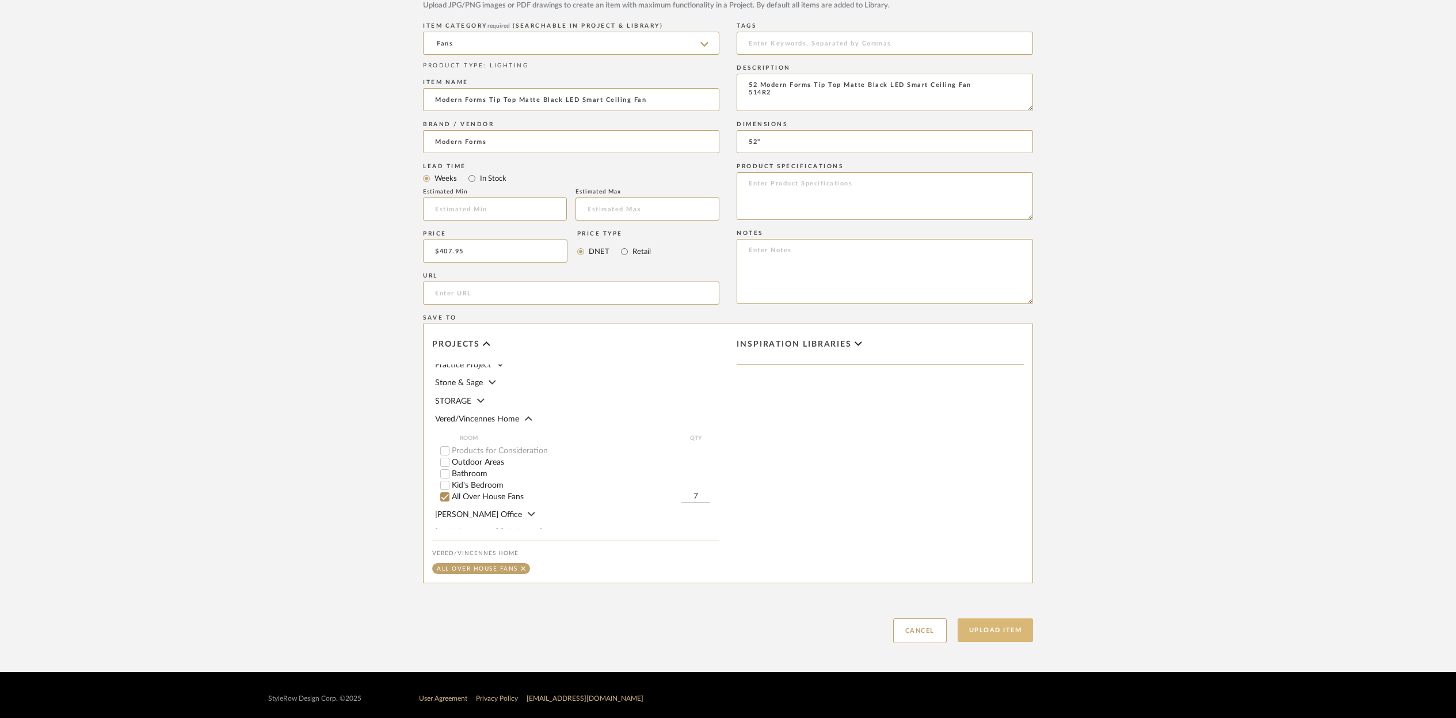
type textarea "52 Modern Forms Tip Top Matte Black LED Smart Ceiling Fan 514R2"
click at [1001, 628] on button "Upload Item" at bounding box center [995, 630] width 76 height 24
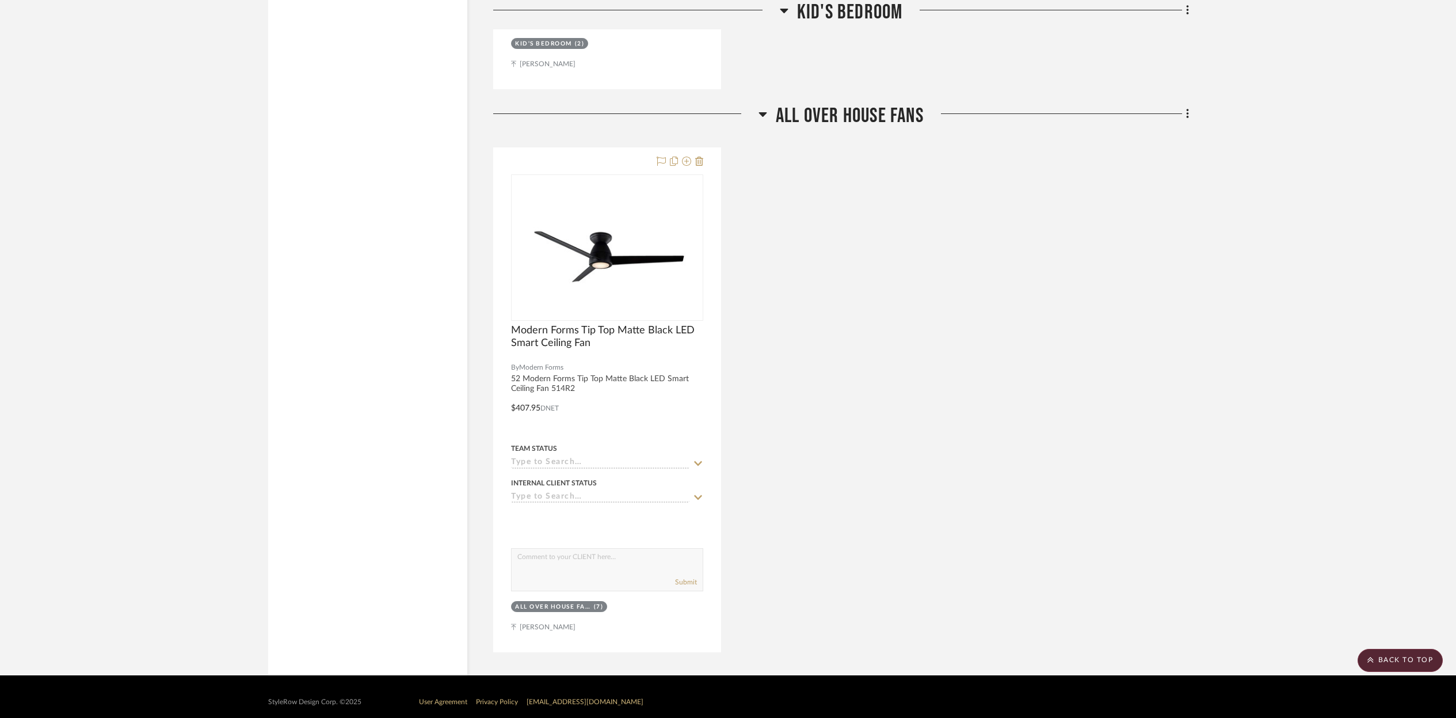
scroll to position [2371, 0]
